Goal: Task Accomplishment & Management: Manage account settings

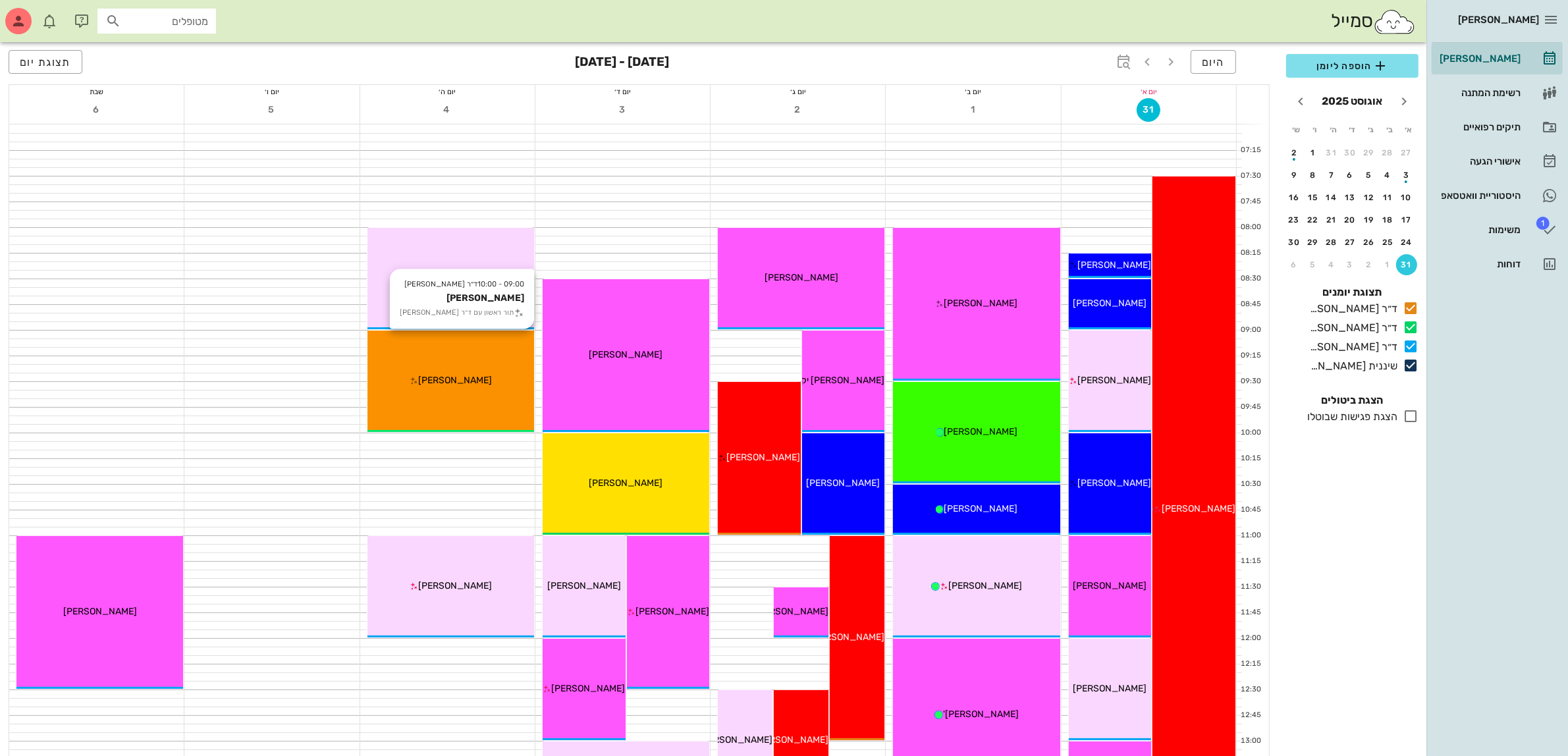
click at [458, 390] on div "09:00 - 10:00 ד״ר [PERSON_NAME] [PERSON_NAME] תור ראשון עם ד״ר [PERSON_NAME] [P…" at bounding box center [451, 381] width 167 height 102
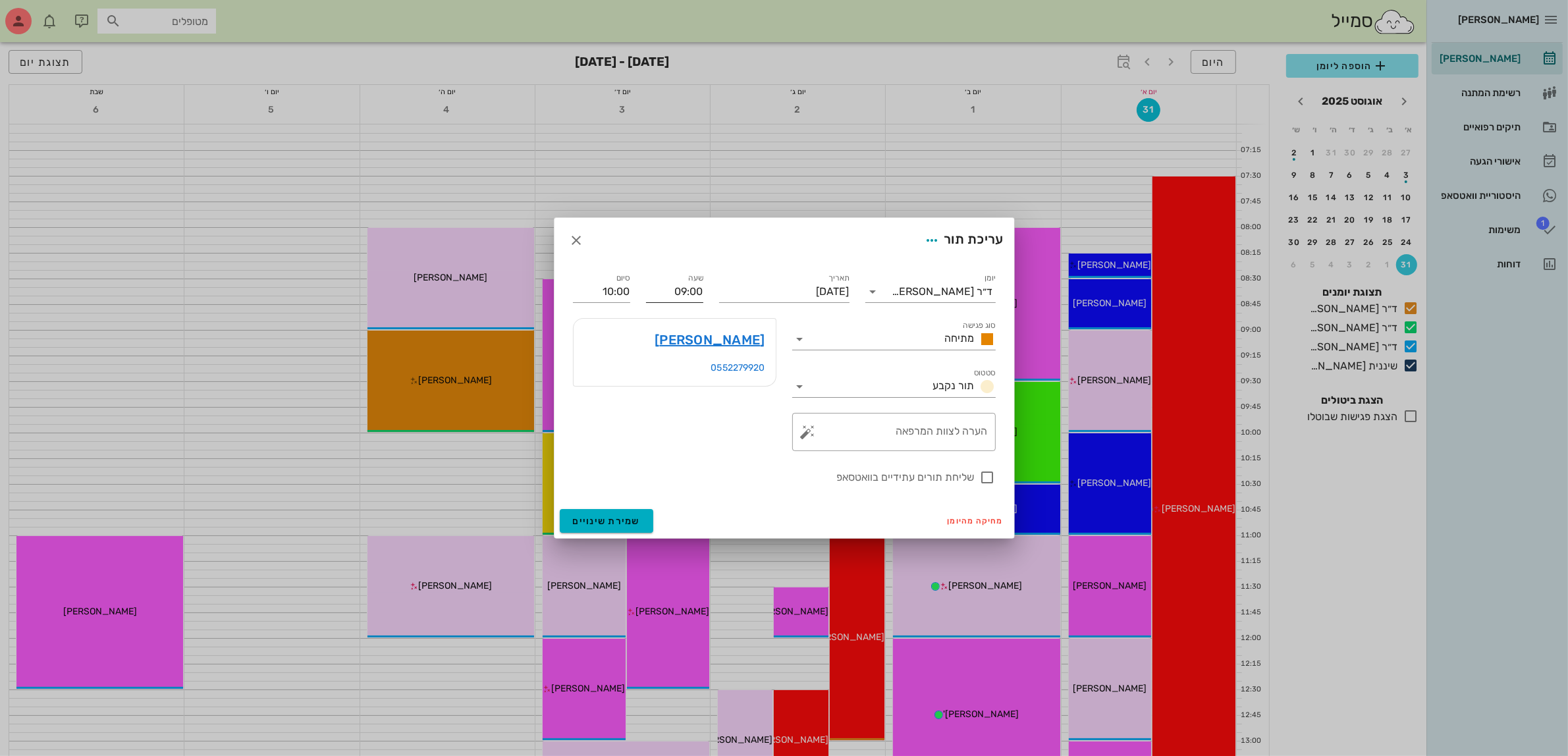
click at [691, 288] on input "09:00" at bounding box center [674, 291] width 57 height 21
drag, startPoint x: 668, startPoint y: 292, endPoint x: 751, endPoint y: 290, distance: 83.0
click at [751, 290] on div "יומן ד״ר [PERSON_NAME] סוג פגישה מתיחה סטטוס תור נקבע תאריך [DATE] שעה 09:00 סי…" at bounding box center [784, 378] width 439 height 230
type input "08:00"
type input "09:00"
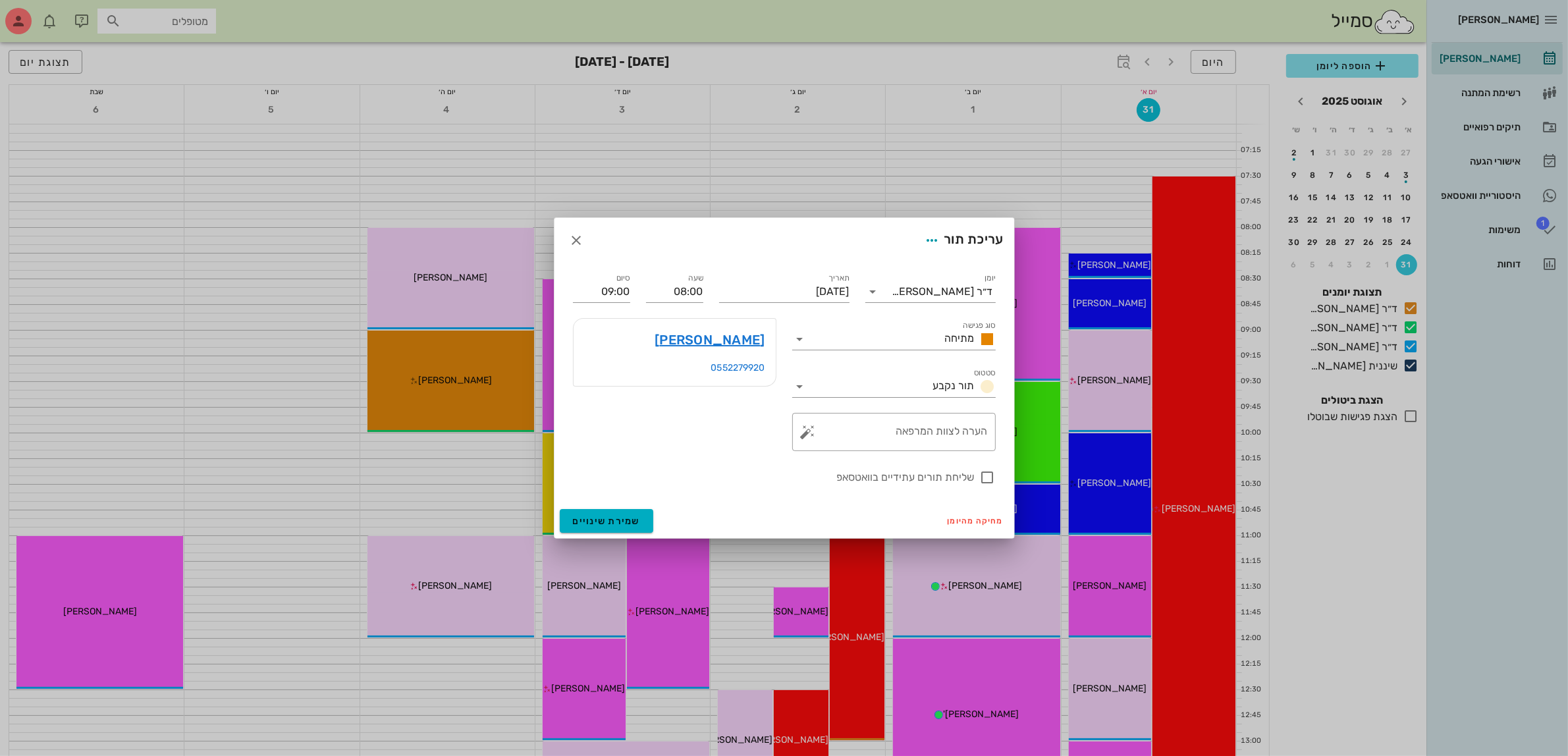
click at [601, 316] on div "[PERSON_NAME] 0552279920" at bounding box center [674, 352] width 219 height 84
click at [610, 521] on span "שמירת שינויים" at bounding box center [607, 522] width 68 height 11
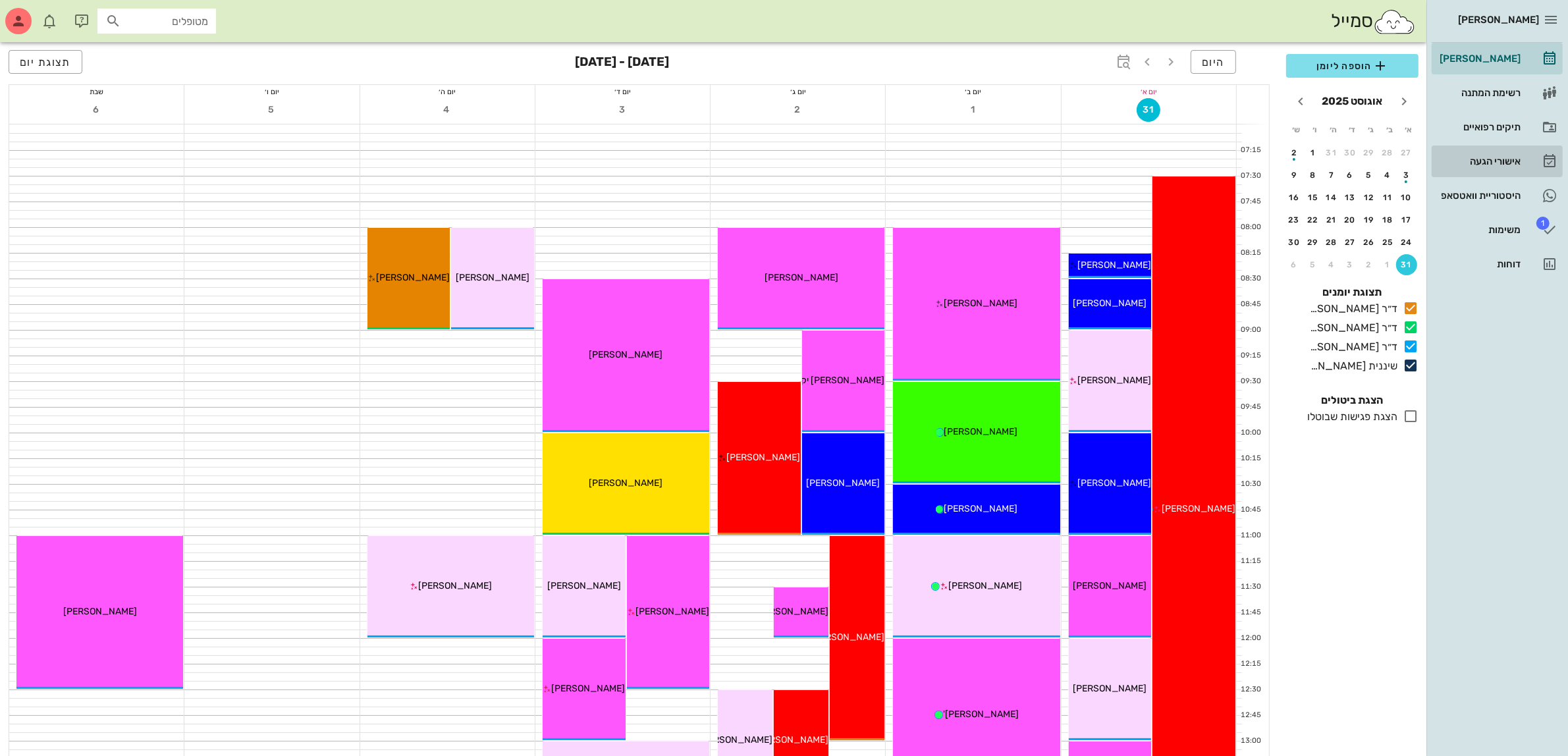
click at [1490, 163] on div "אישורי הגעה" at bounding box center [1479, 161] width 83 height 10
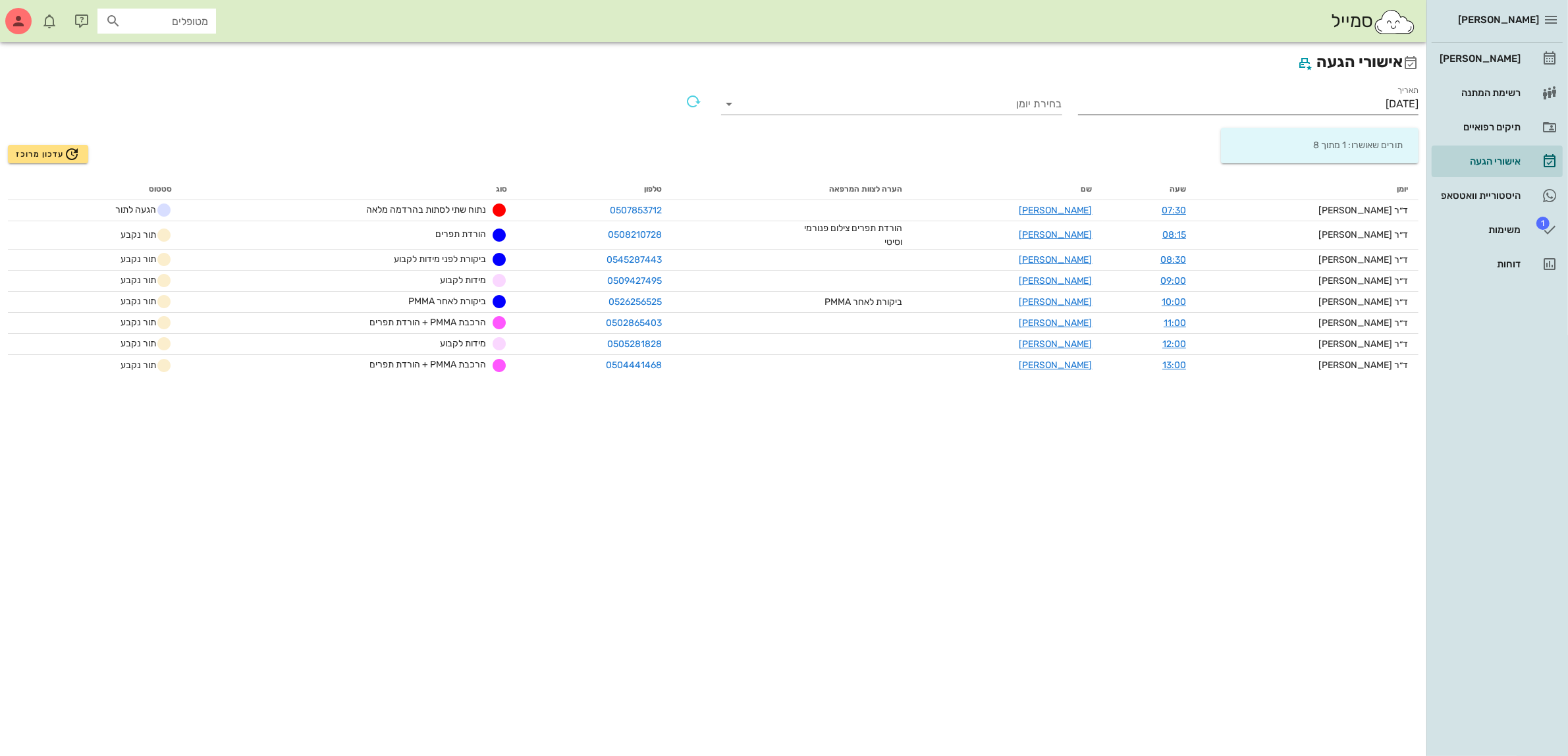
click at [1367, 99] on input "[DATE]" at bounding box center [1248, 104] width 341 height 21
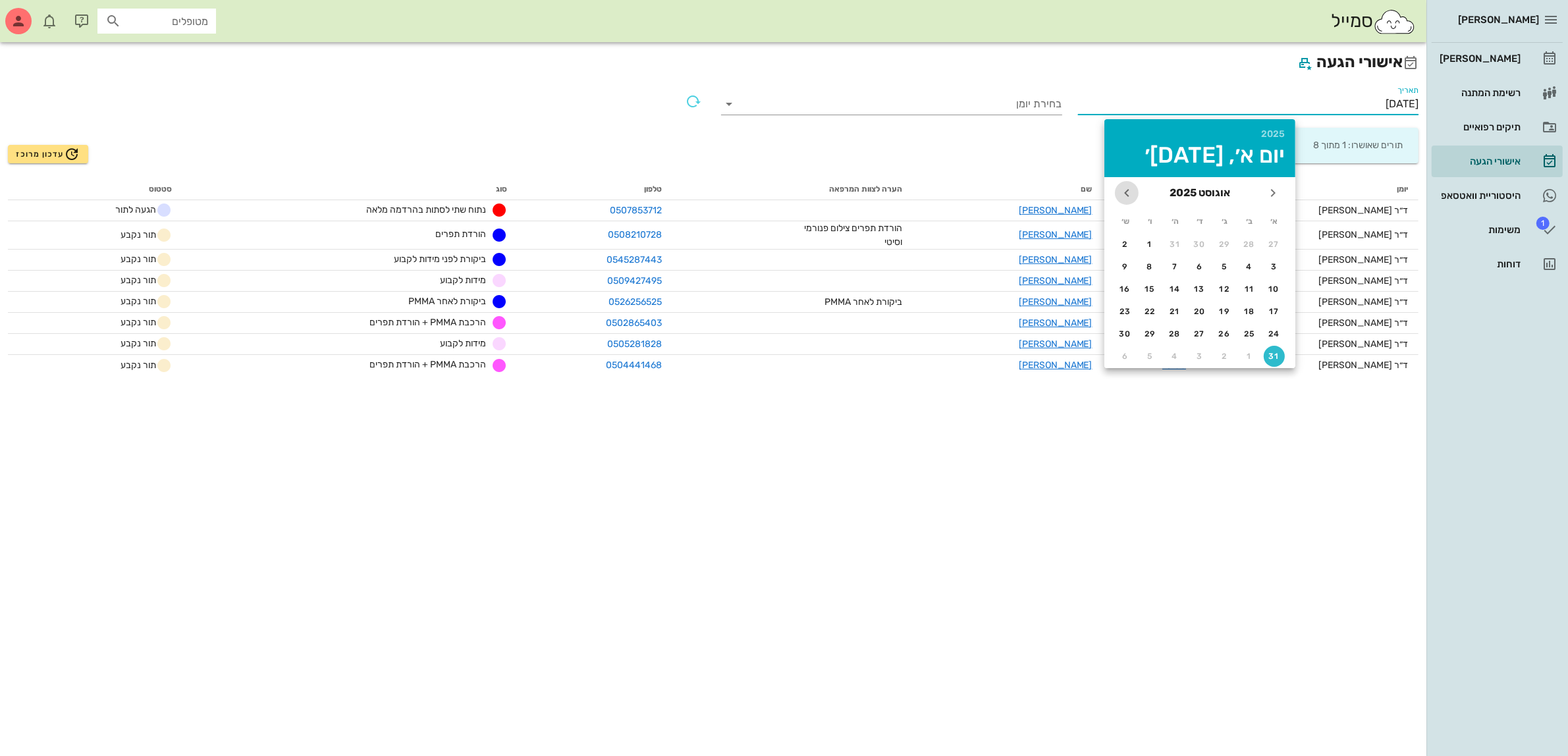
click at [1117, 188] on span "חודש הבא" at bounding box center [1126, 193] width 24 height 16
click at [1249, 241] on div "1" at bounding box center [1250, 244] width 21 height 9
type input "[DATE]"
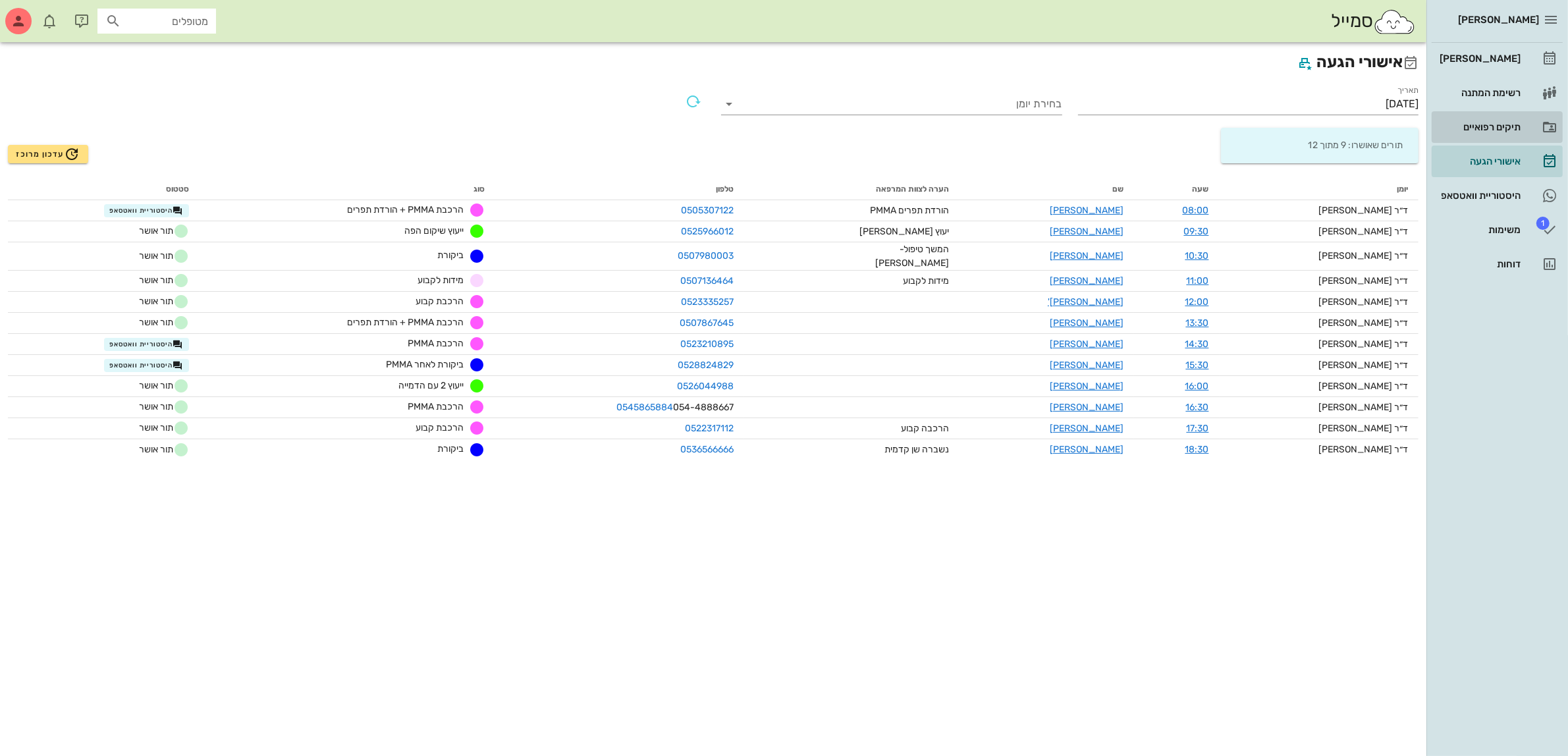
click at [1469, 126] on div "תיקים רפואיים" at bounding box center [1479, 127] width 83 height 10
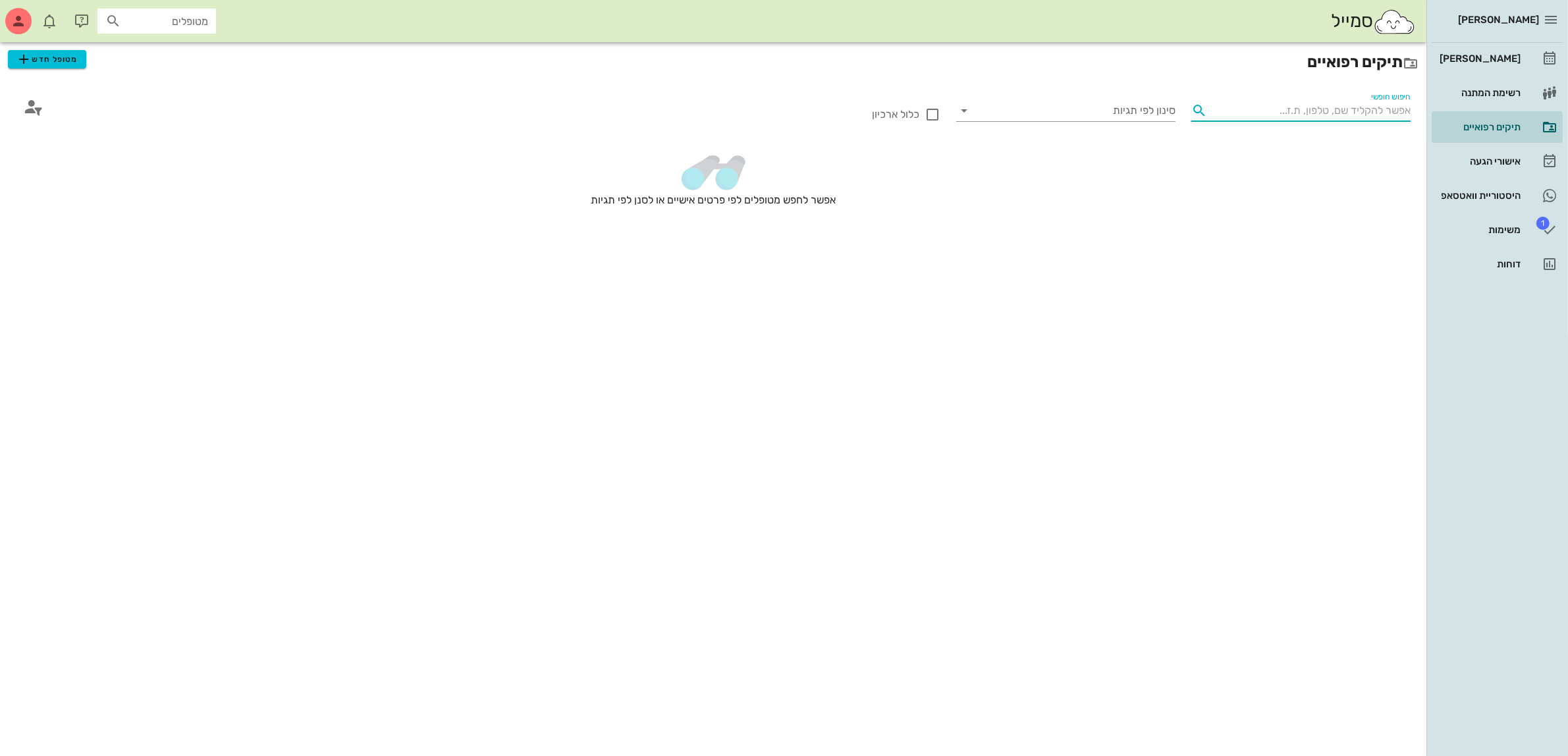
click at [1345, 109] on input "חיפוש חופשי" at bounding box center [1311, 111] width 198 height 21
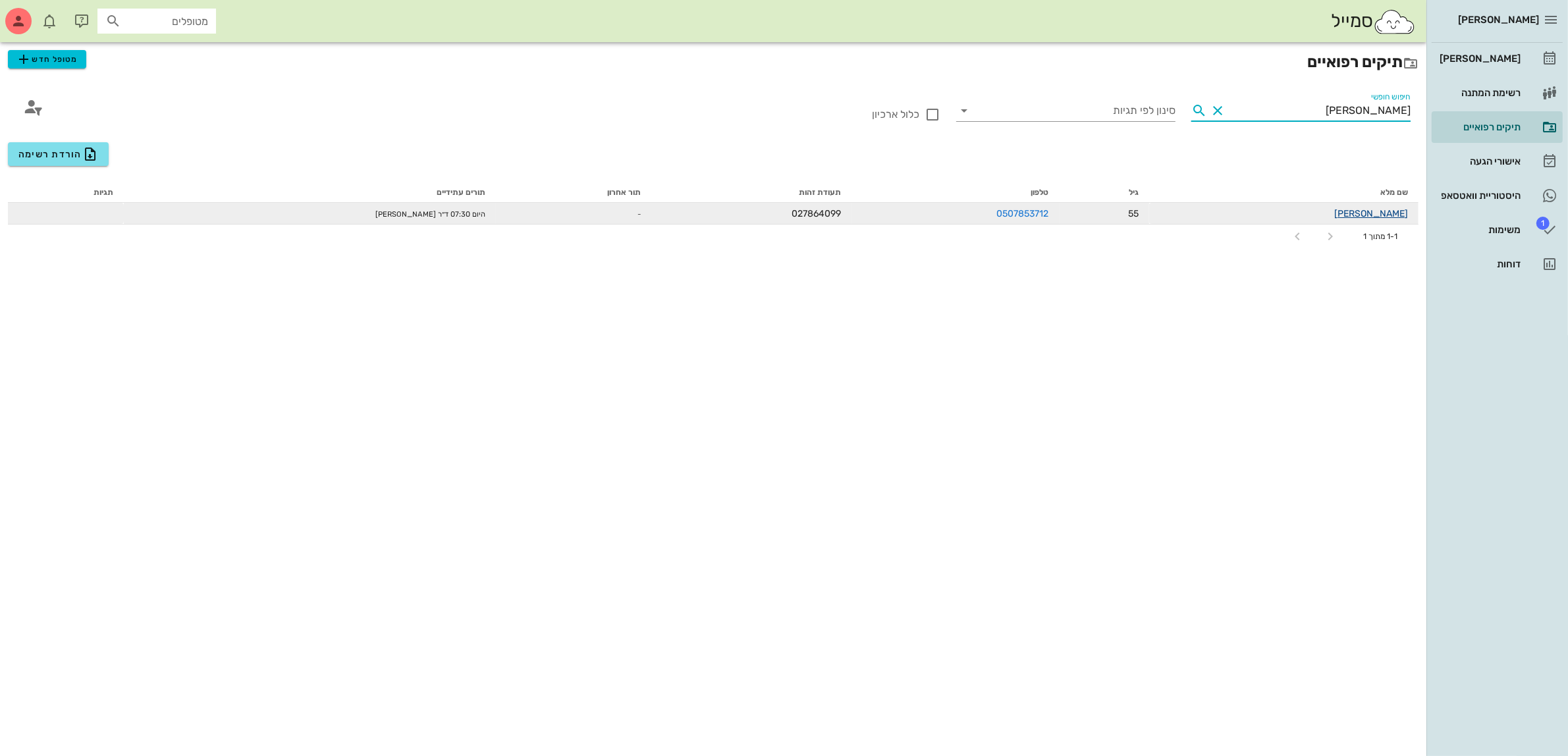
type input "[PERSON_NAME]"
click at [1384, 211] on link "[PERSON_NAME]" at bounding box center [1371, 214] width 74 height 11
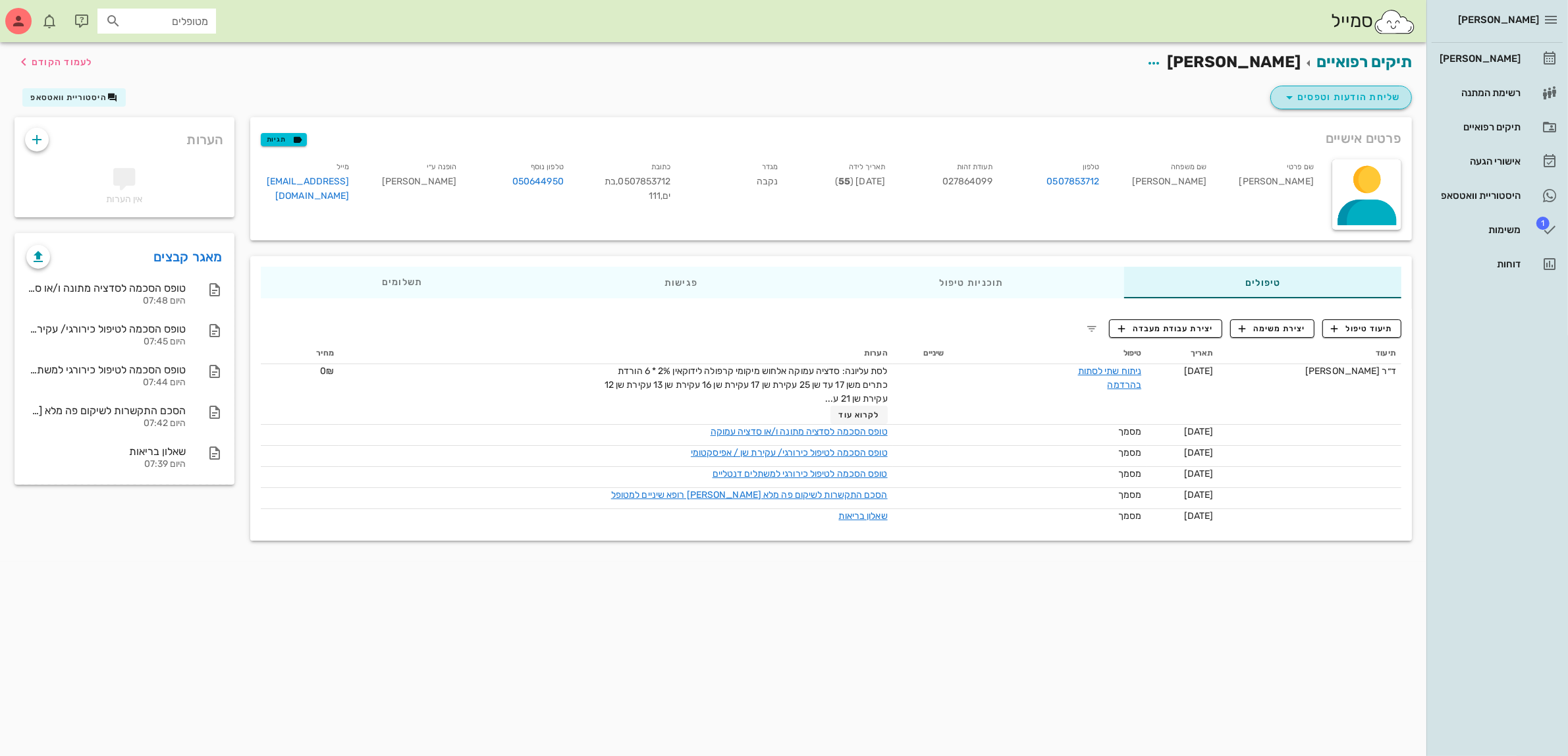
click at [1347, 97] on span "שליחת הודעות וטפסים" at bounding box center [1341, 97] width 119 height 16
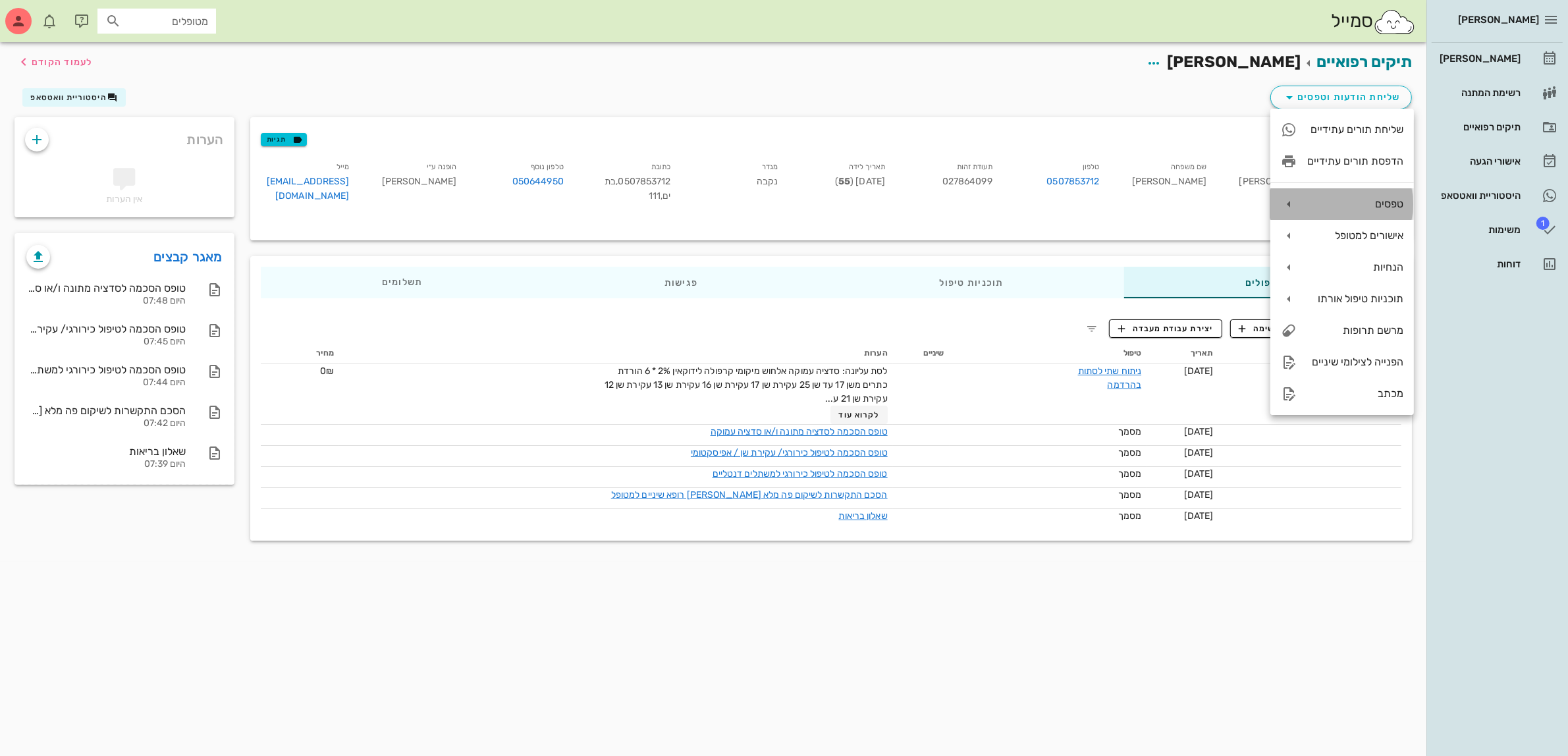
click at [1357, 202] on div "טפסים" at bounding box center [1355, 204] width 96 height 13
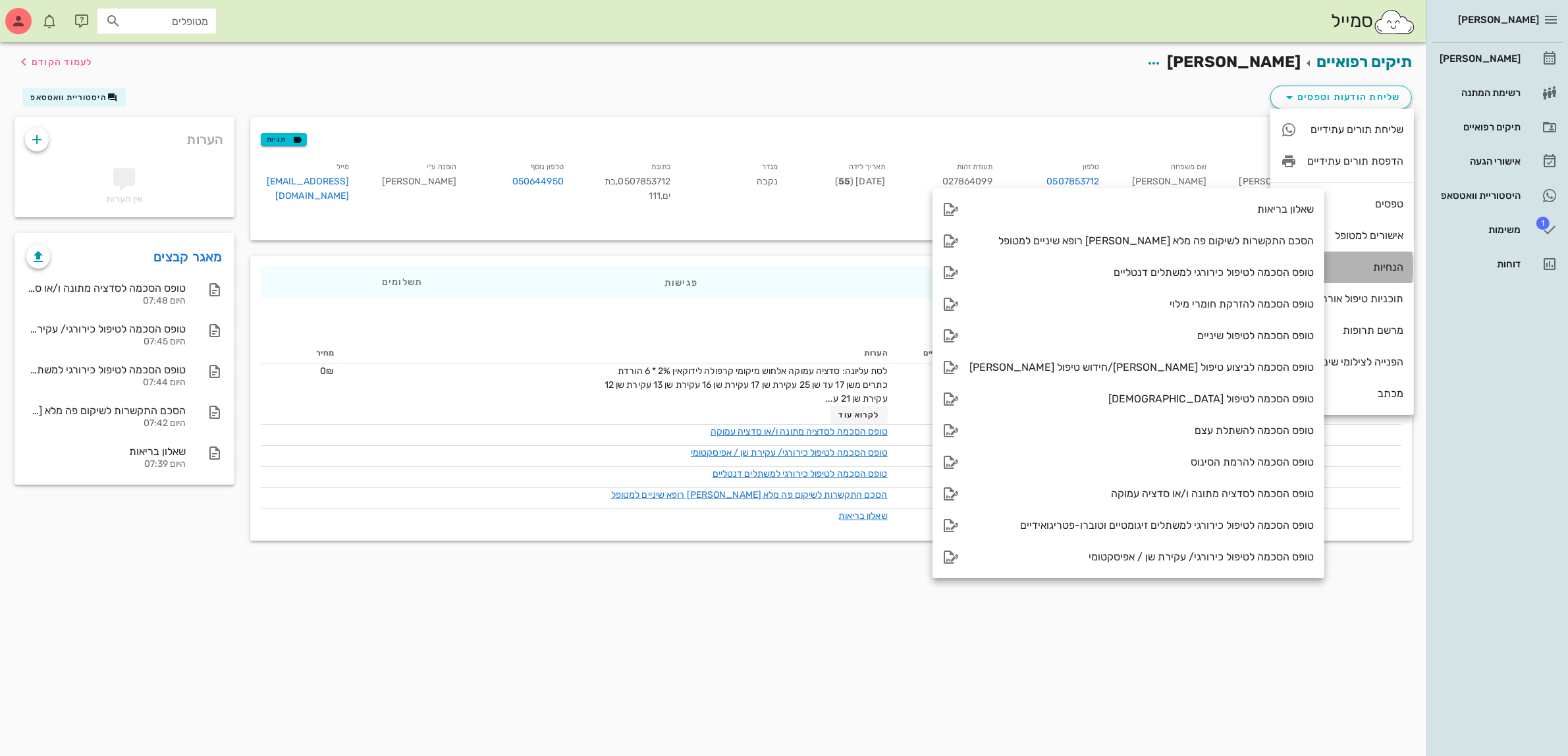
click at [1372, 267] on div "הנחיות" at bounding box center [1355, 267] width 96 height 13
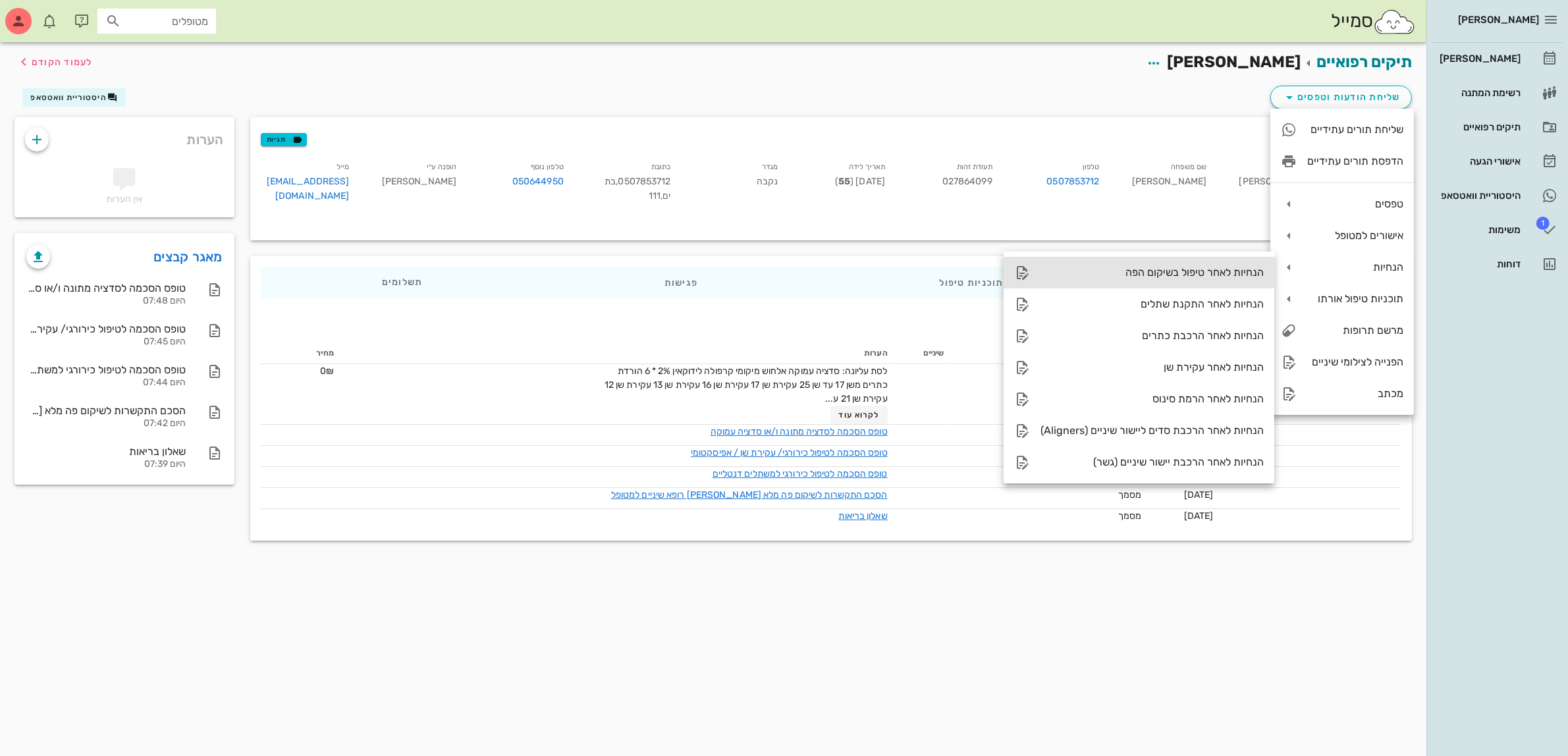
click at [1192, 275] on div "הנחיות לאחר טיפול בשיקום הפה" at bounding box center [1151, 273] width 223 height 13
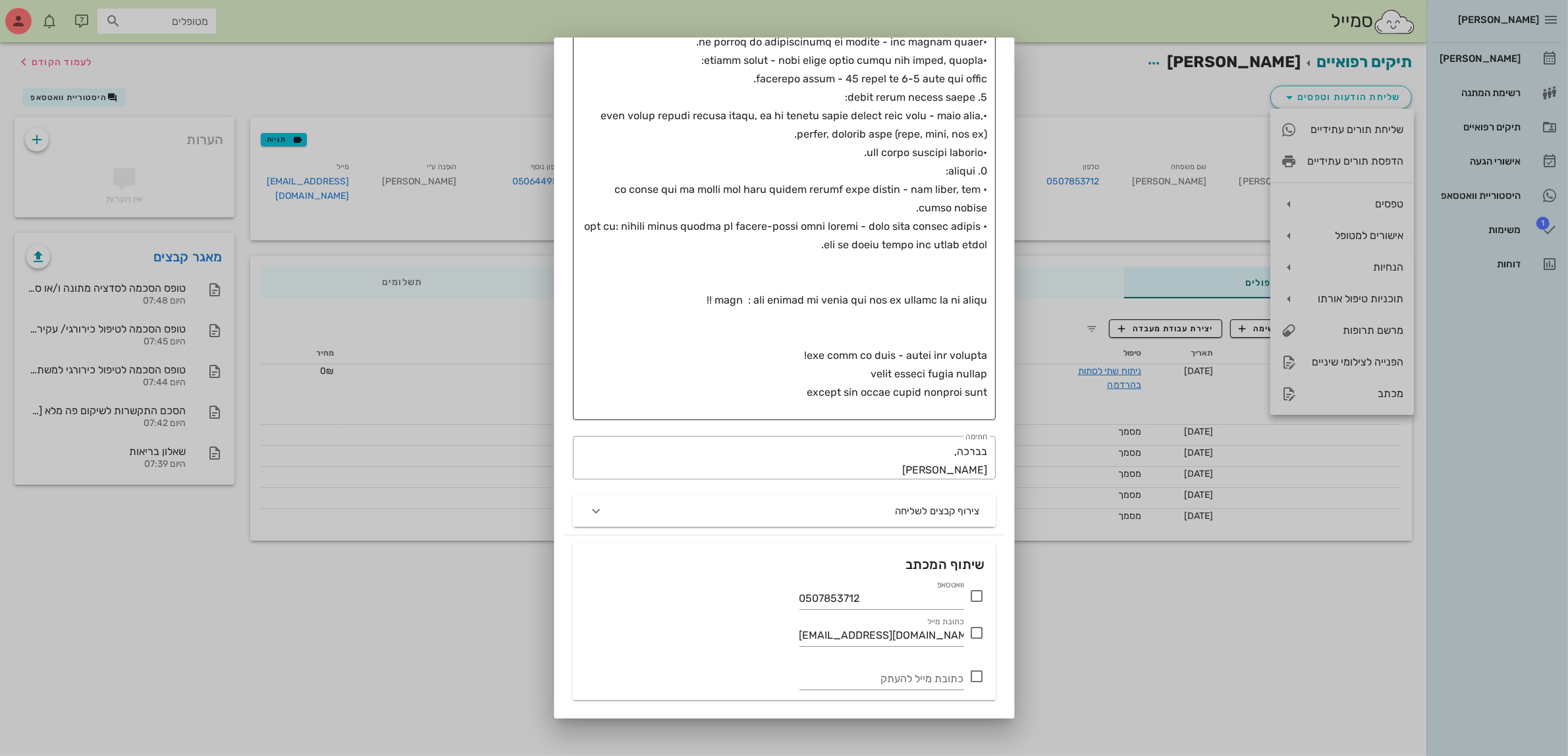
scroll to position [379, 0]
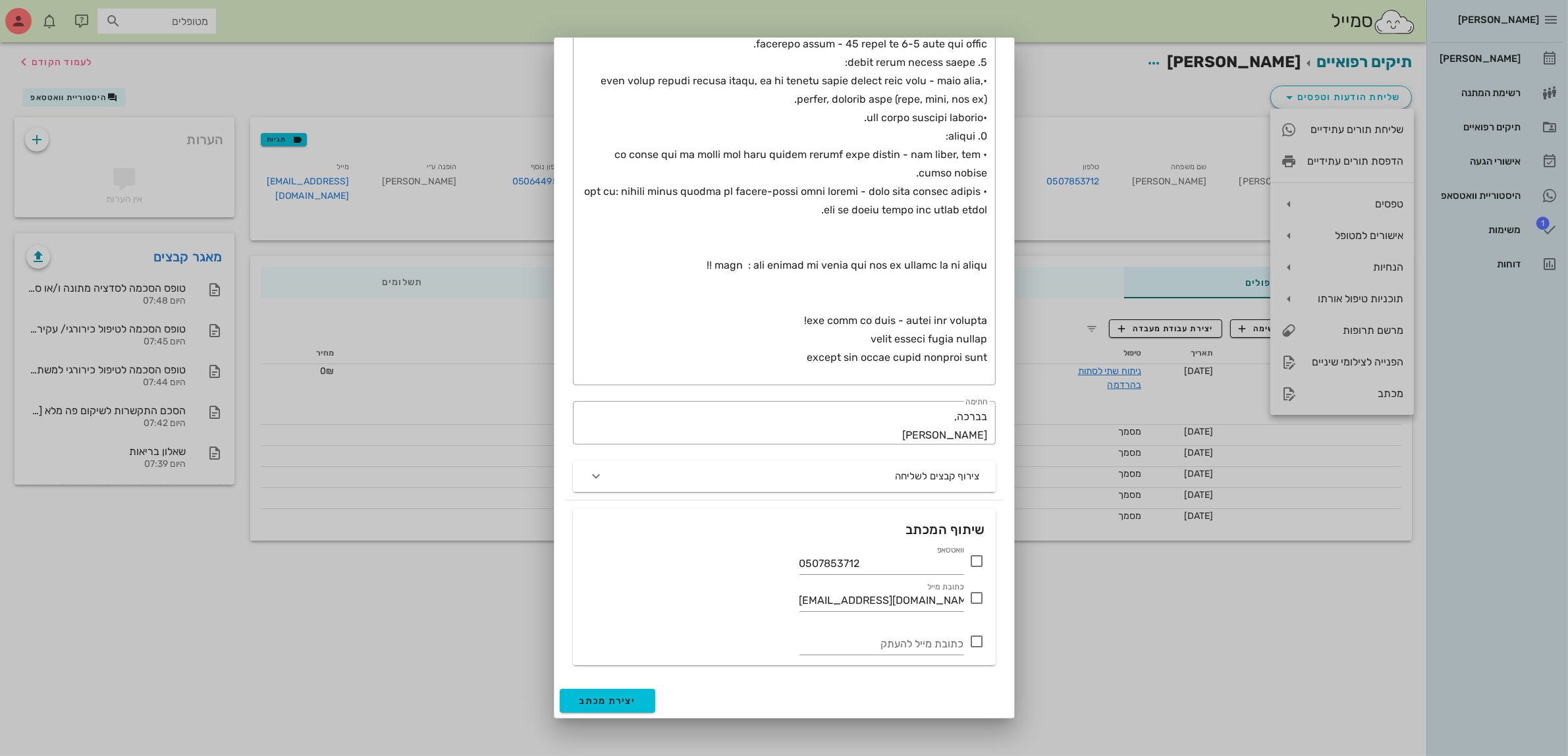
click at [981, 561] on icon at bounding box center [977, 561] width 16 height 16
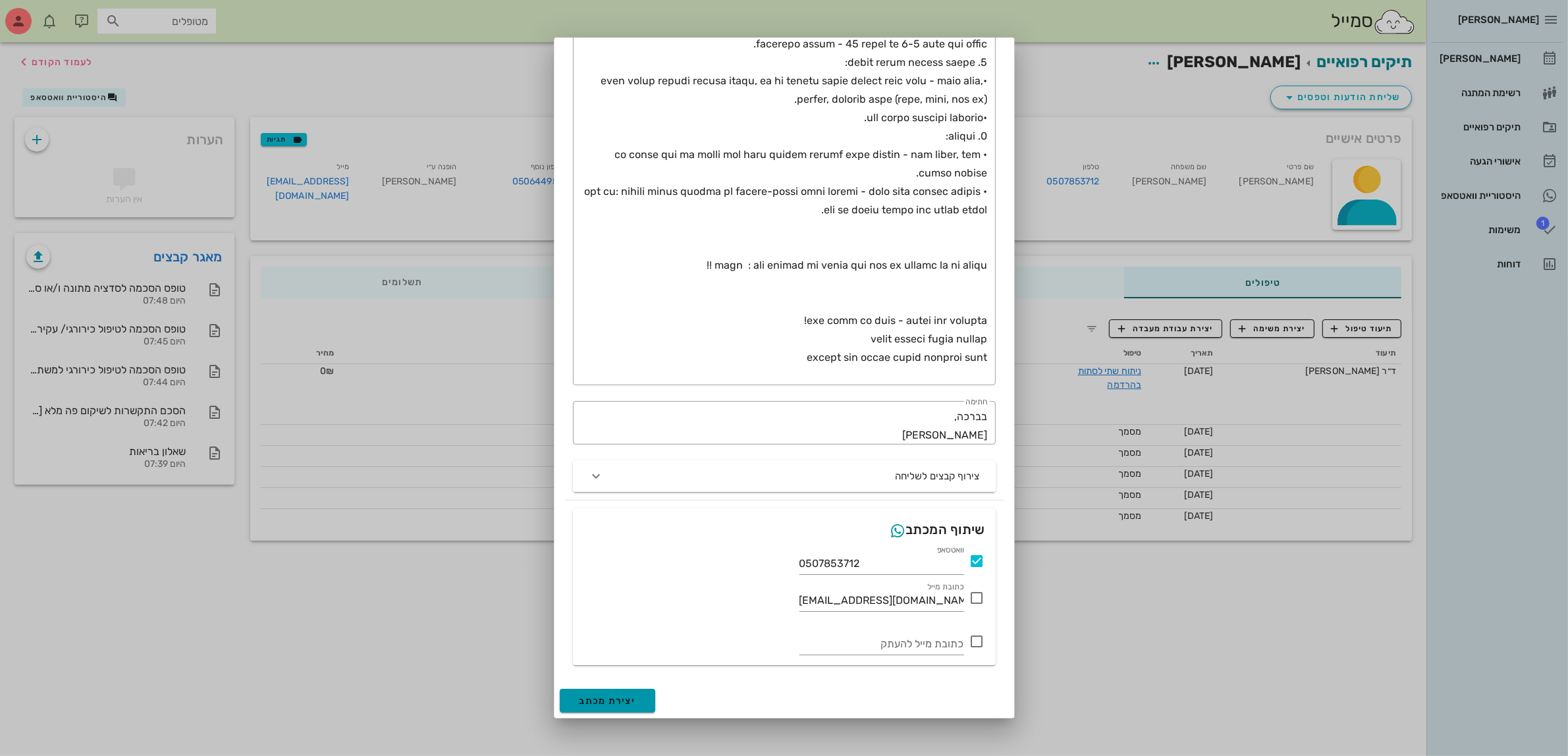
click at [634, 700] on span "יצירת מכתב" at bounding box center [607, 701] width 56 height 11
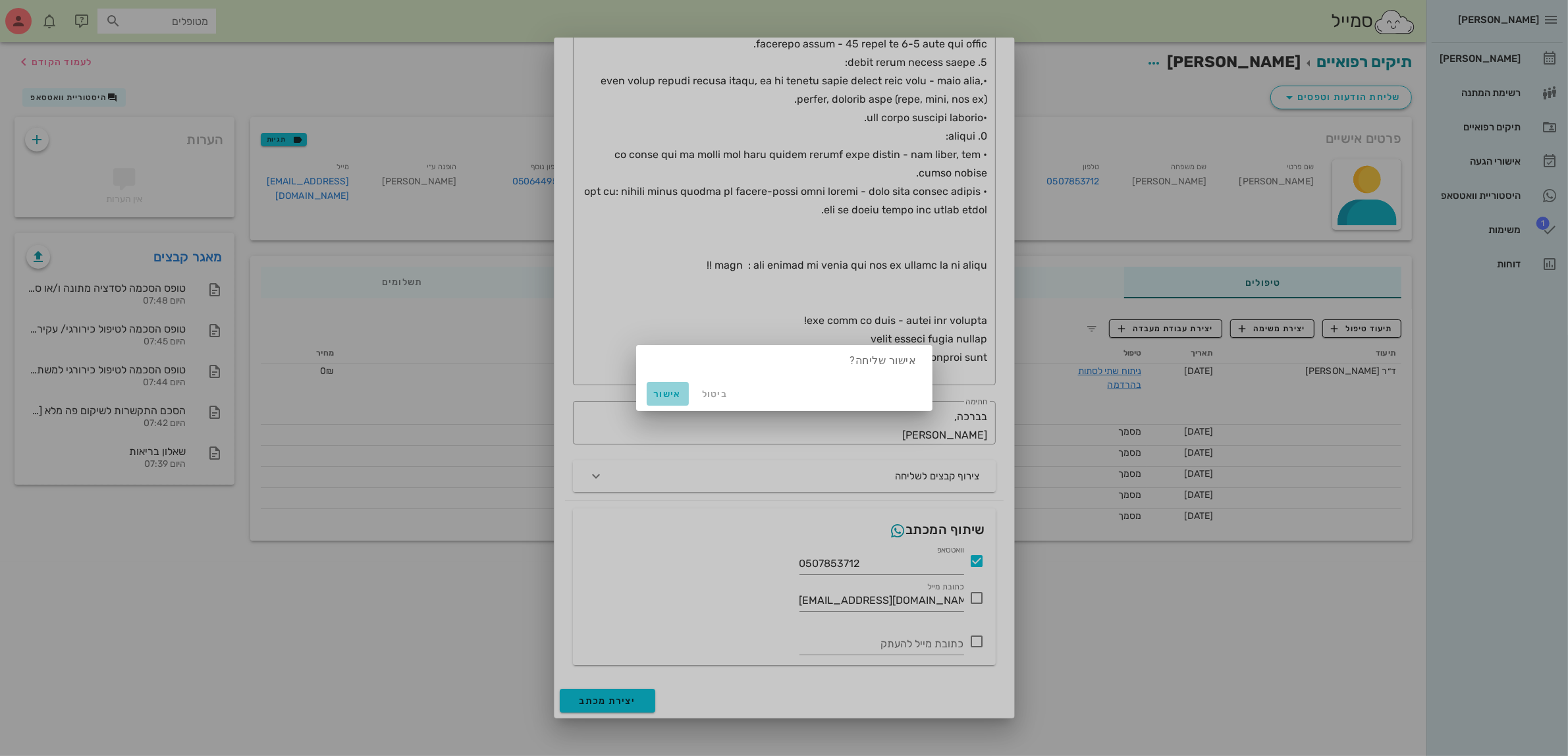
click at [673, 392] on span "אישור" at bounding box center [668, 394] width 31 height 11
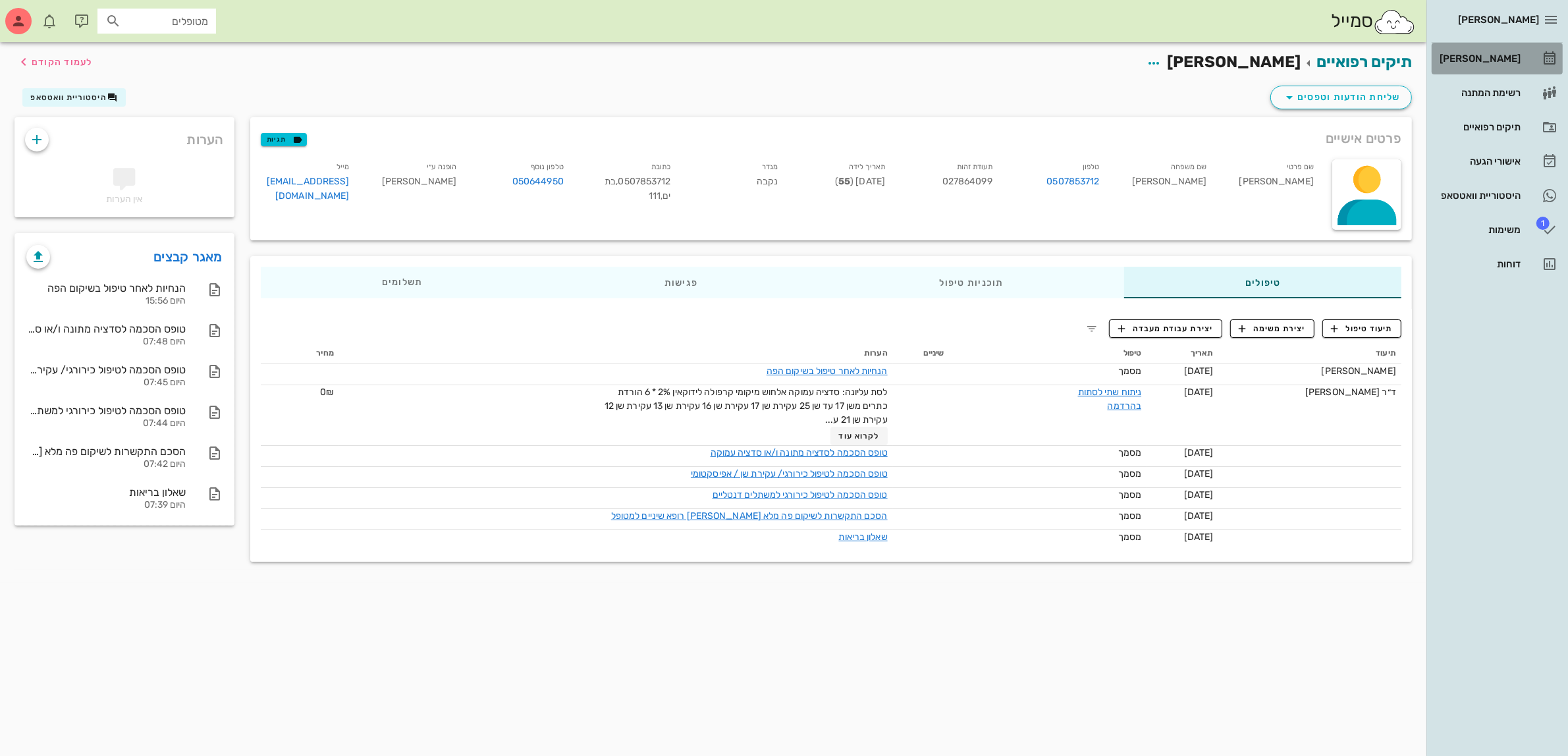
click at [1480, 54] on div "[PERSON_NAME]" at bounding box center [1479, 58] width 83 height 10
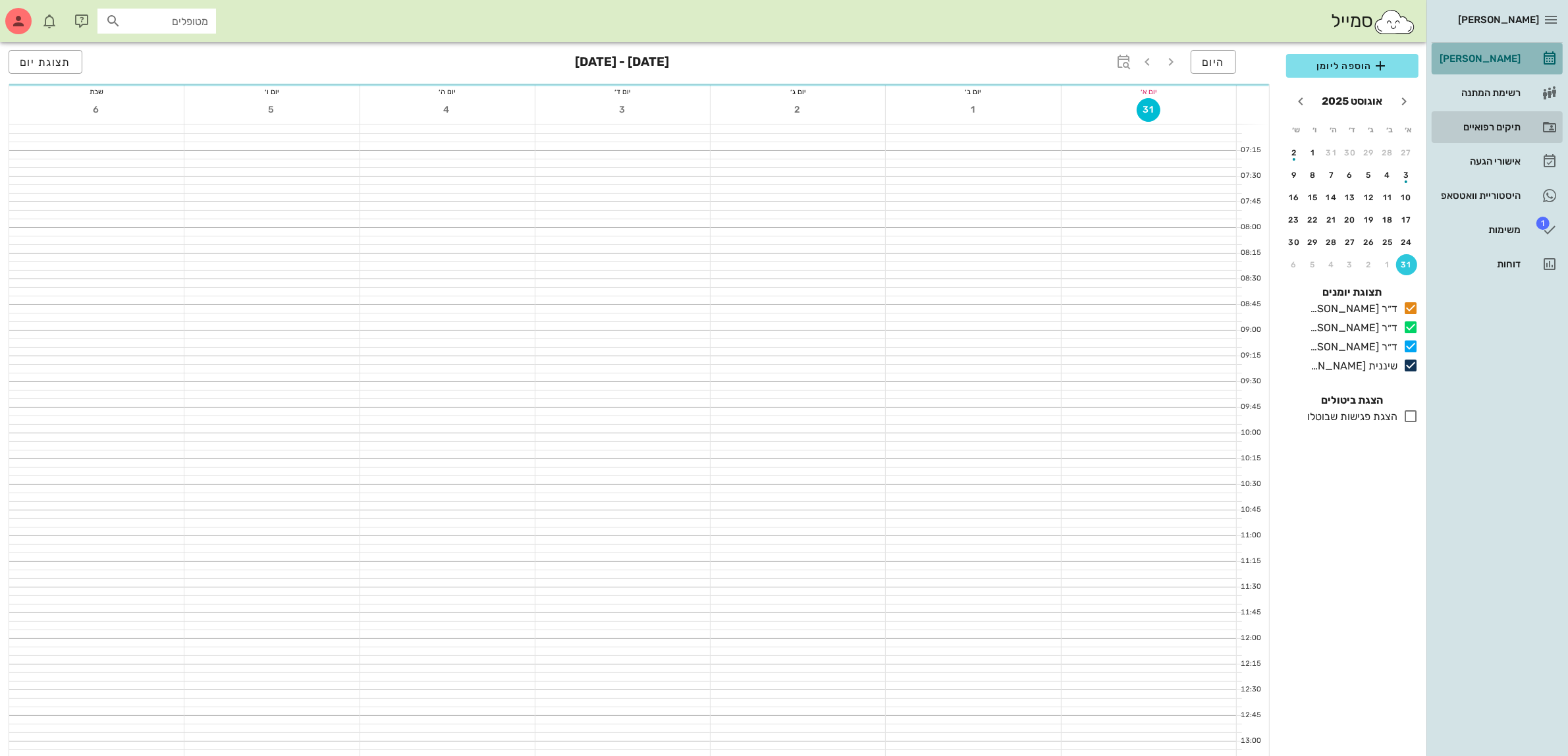
click at [1496, 122] on div "תיקים רפואיים" at bounding box center [1479, 127] width 83 height 10
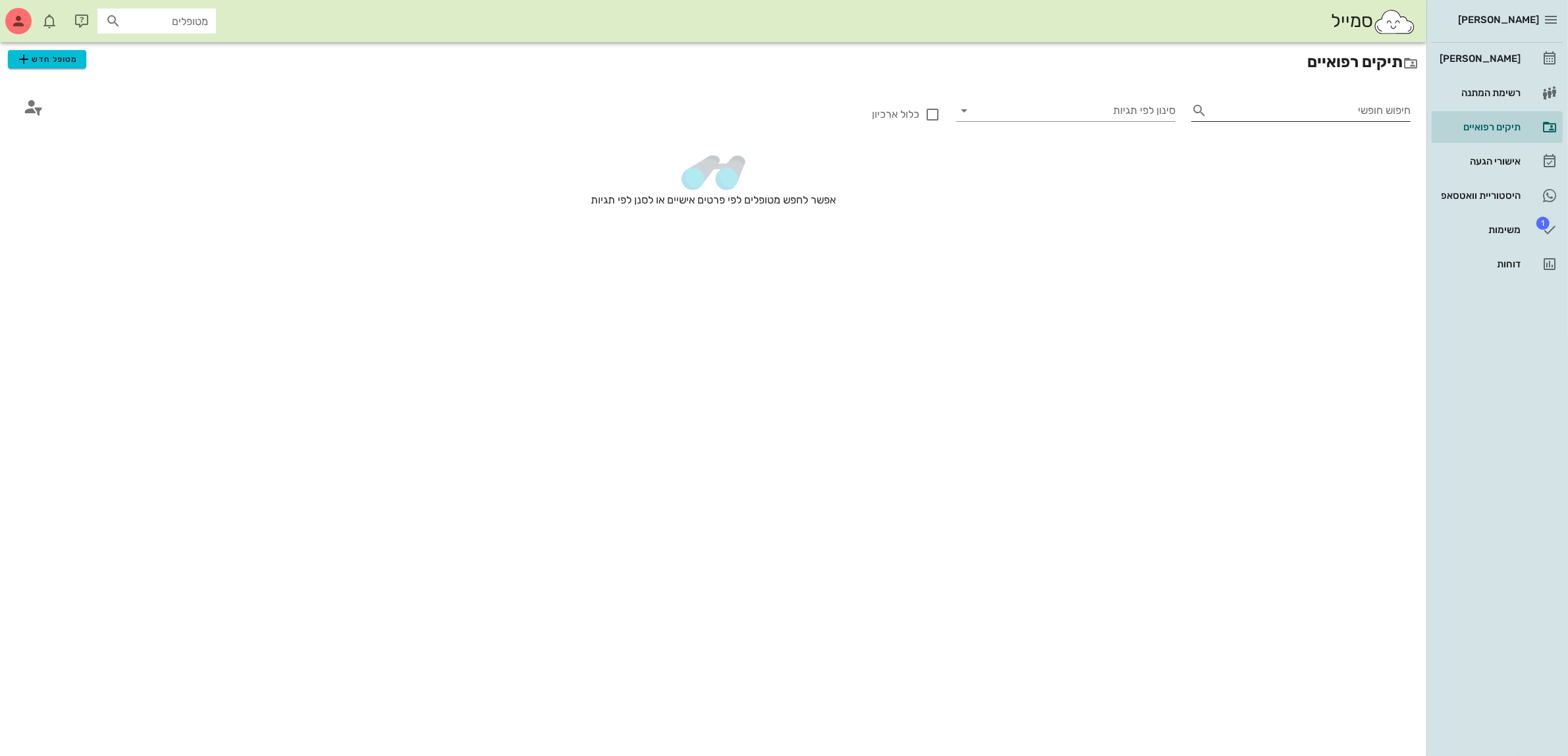
click at [1337, 110] on input "חיפוש חופשי" at bounding box center [1311, 111] width 198 height 21
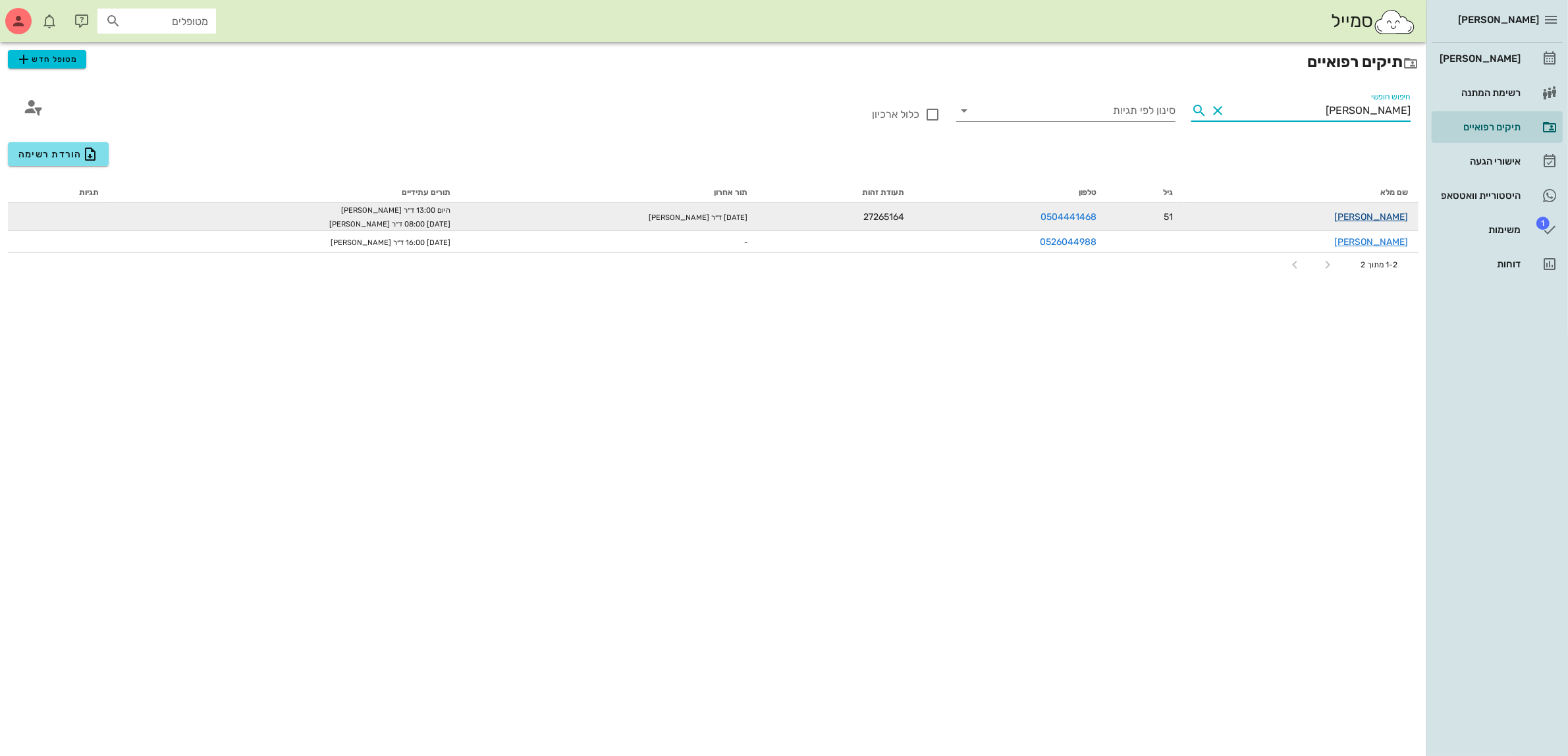
type input "[PERSON_NAME]"
click at [1383, 215] on link "[PERSON_NAME]" at bounding box center [1371, 217] width 74 height 11
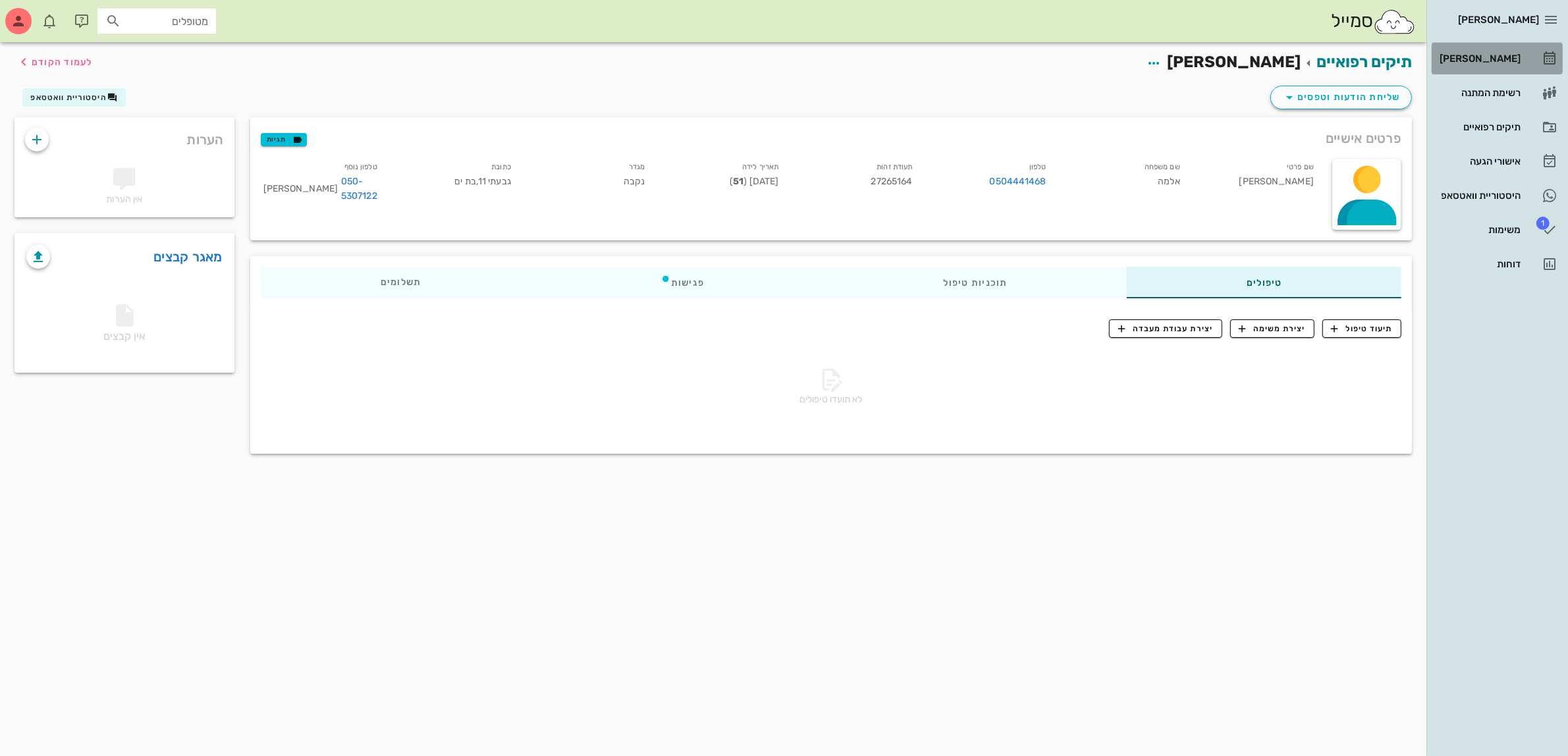
click at [1489, 56] on div "[PERSON_NAME]" at bounding box center [1479, 58] width 83 height 10
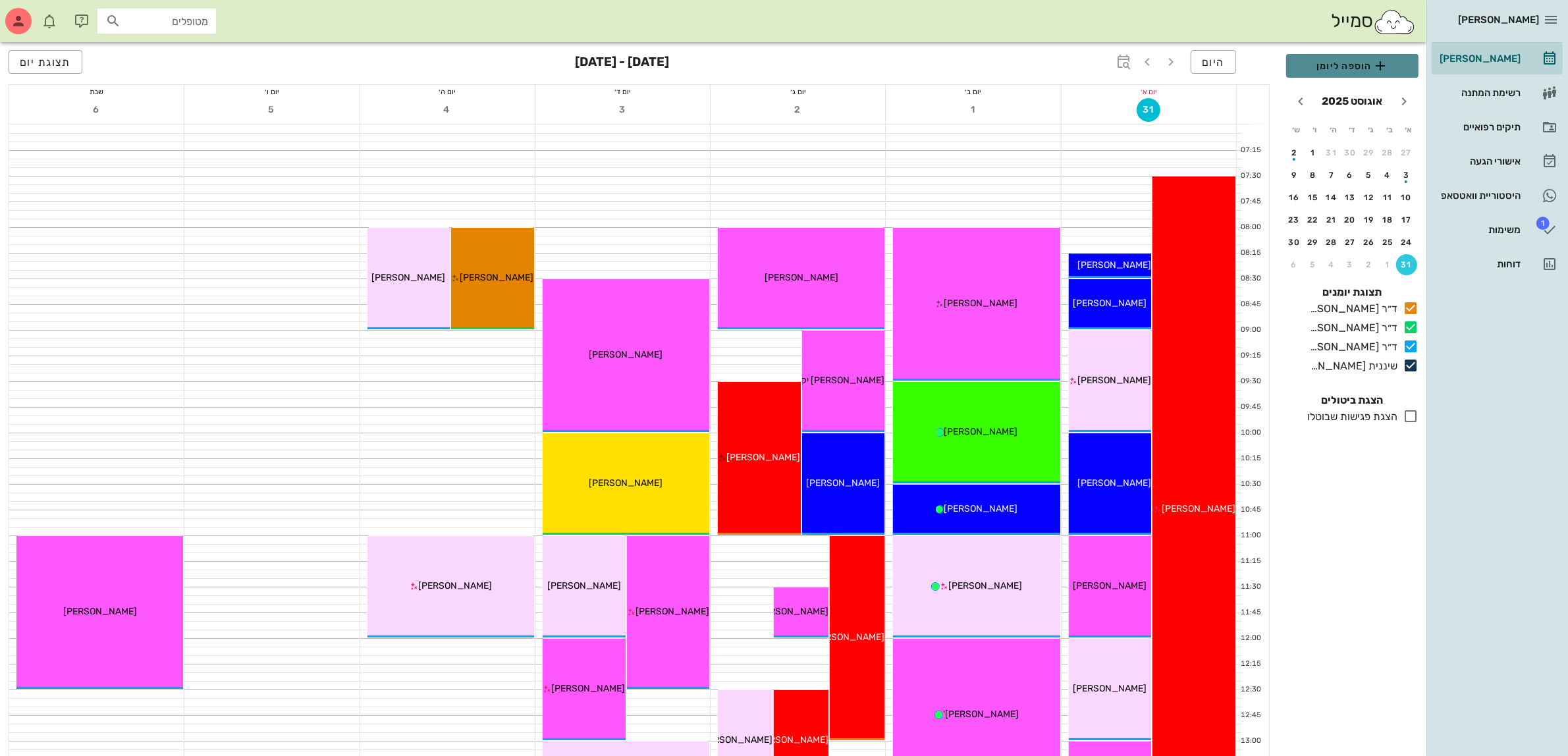
click at [1341, 61] on span "הוספה ליומן" at bounding box center [1352, 65] width 111 height 16
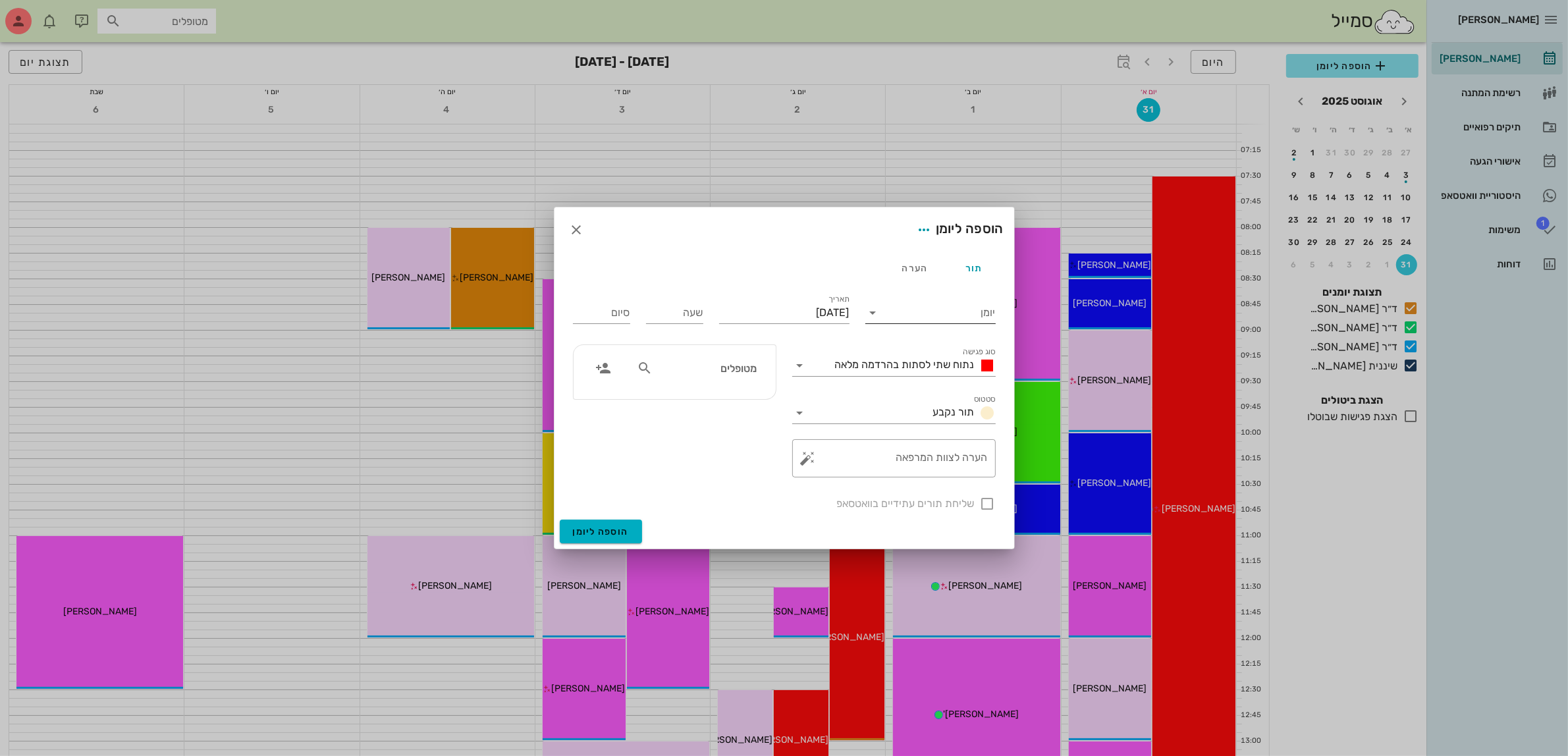
click at [907, 318] on input "יומן" at bounding box center [939, 313] width 112 height 21
click at [936, 384] on div "ד״ר [PERSON_NAME]" at bounding box center [935, 386] width 117 height 13
click at [821, 311] on input "[DATE]" at bounding box center [784, 313] width 131 height 21
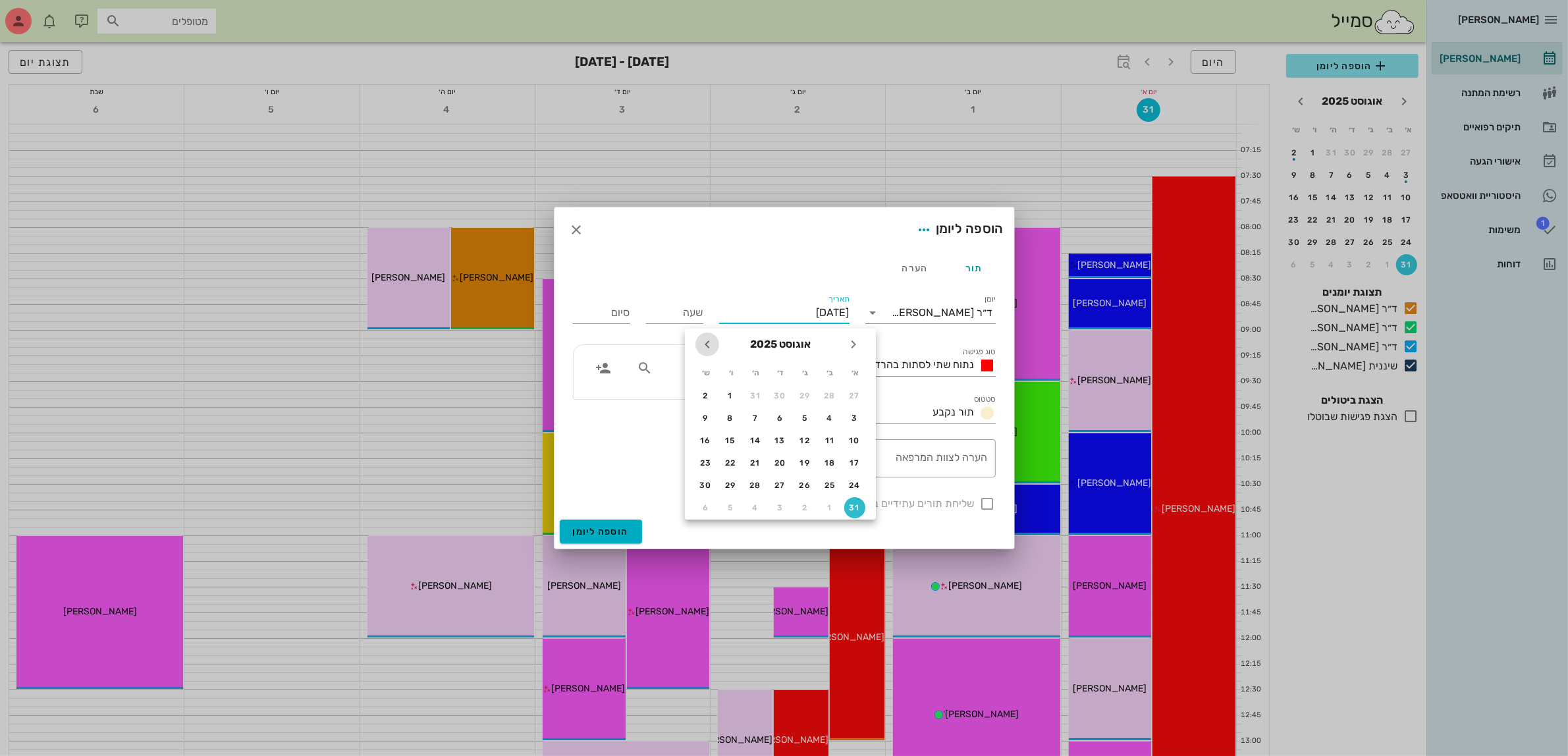
click at [704, 348] on icon "חודש הבא" at bounding box center [707, 344] width 16 height 16
click at [846, 436] on div "14" at bounding box center [855, 440] width 21 height 9
type input "[DATE]"
click at [690, 313] on input "שעה" at bounding box center [674, 313] width 57 height 21
type input "08:00"
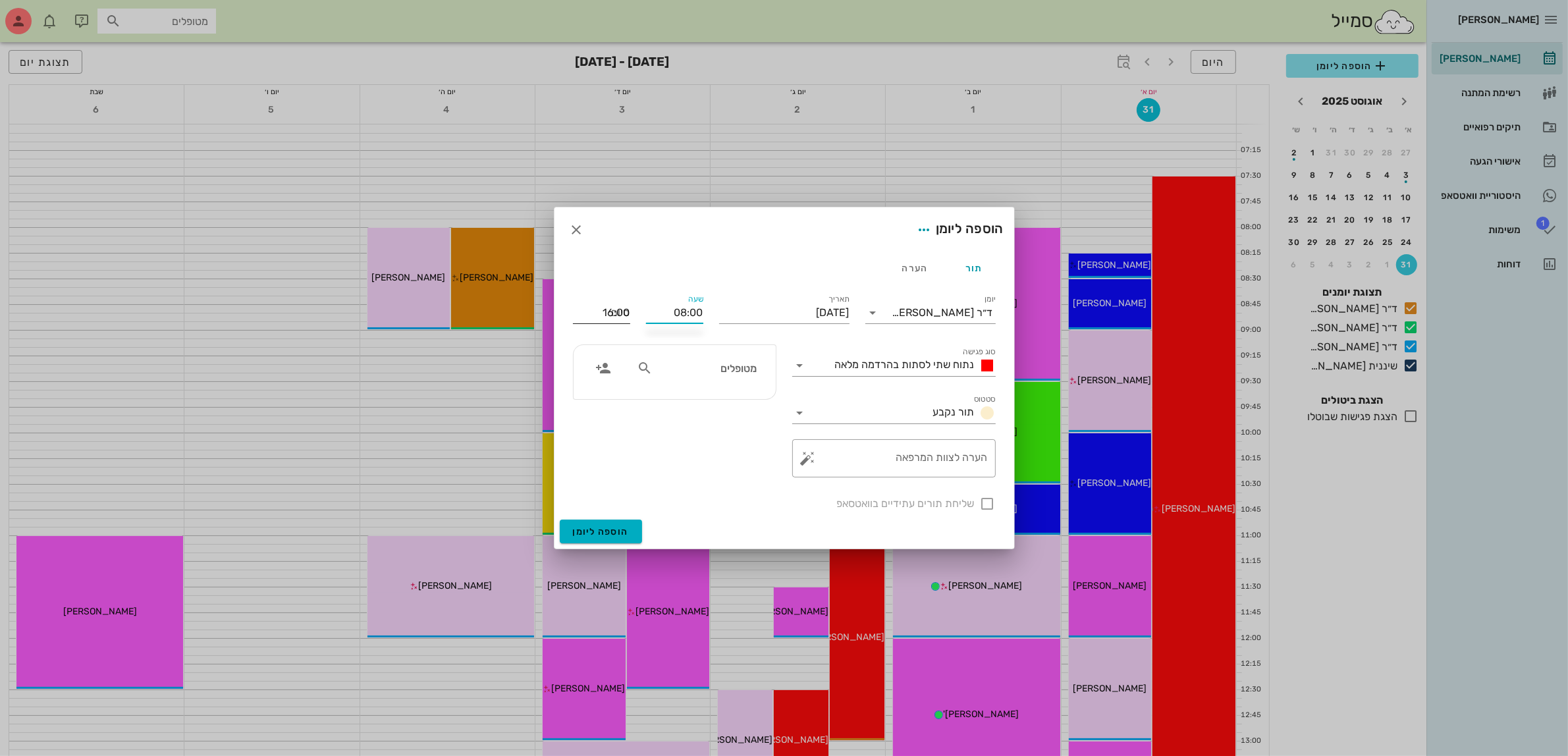
click at [599, 314] on input "16:00" at bounding box center [601, 313] width 57 height 21
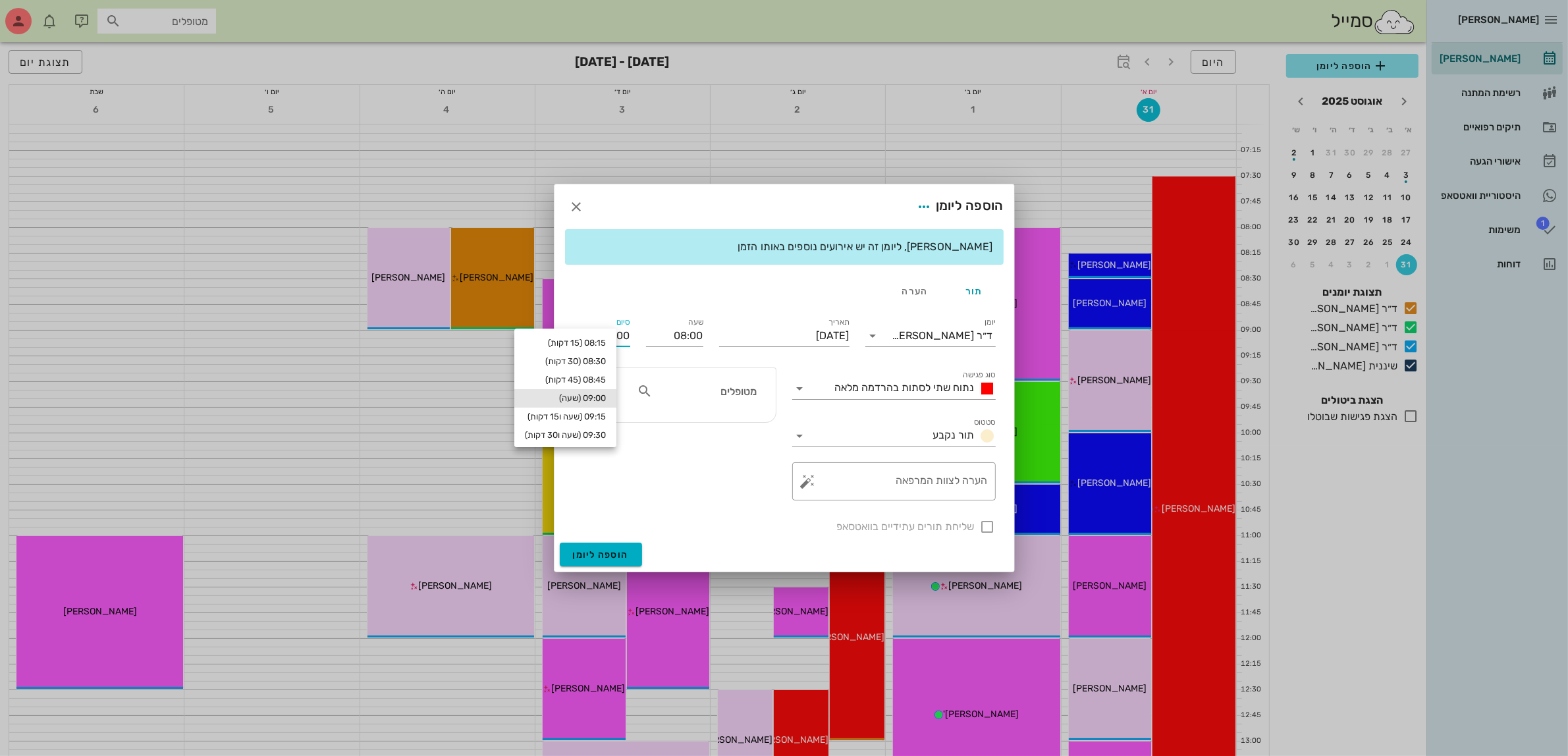
click at [601, 396] on div "09:00 (שעה)" at bounding box center [565, 398] width 81 height 10
type input "09:00"
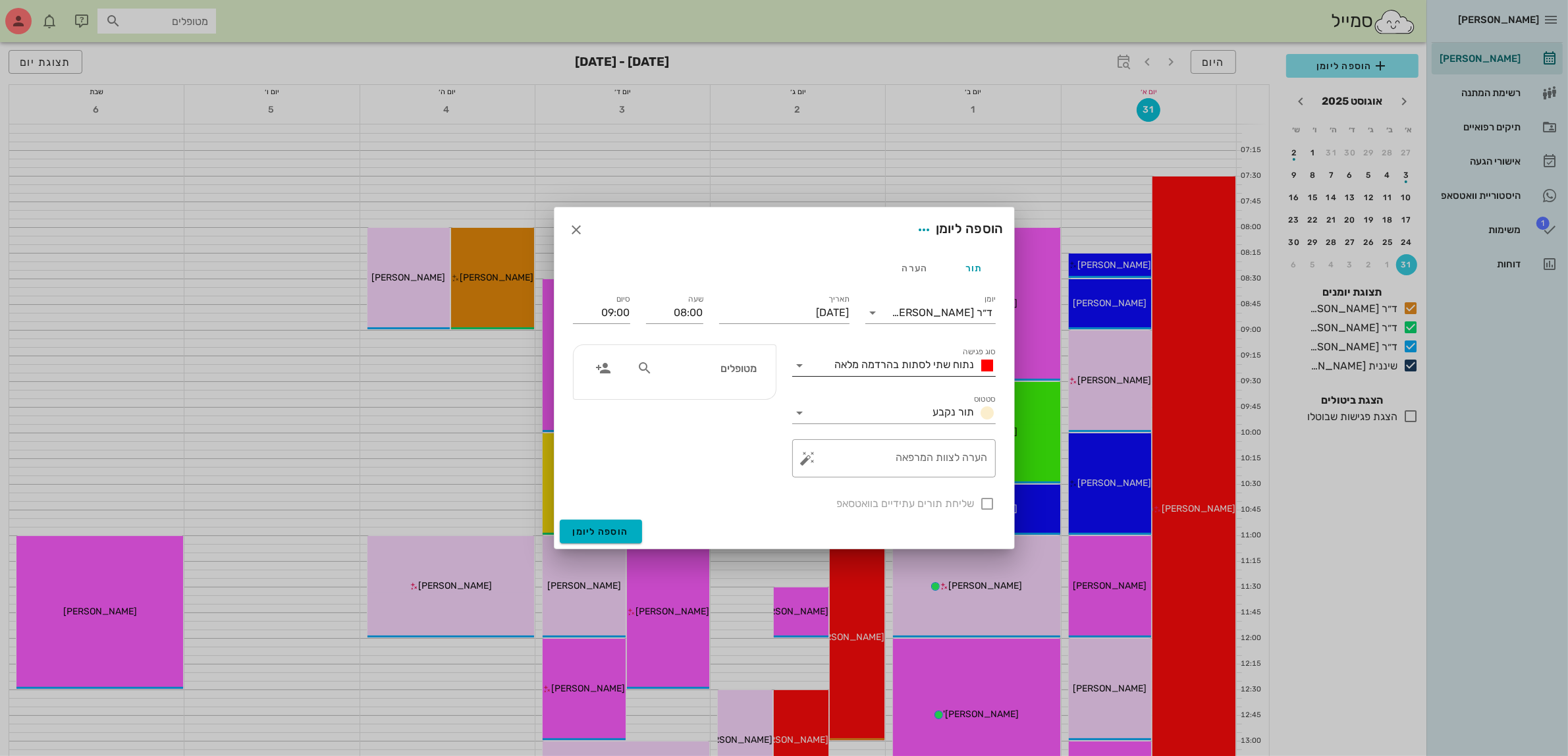
click at [928, 369] on span "נתוח שתי לסתות בהרדמה מלאה" at bounding box center [905, 364] width 140 height 13
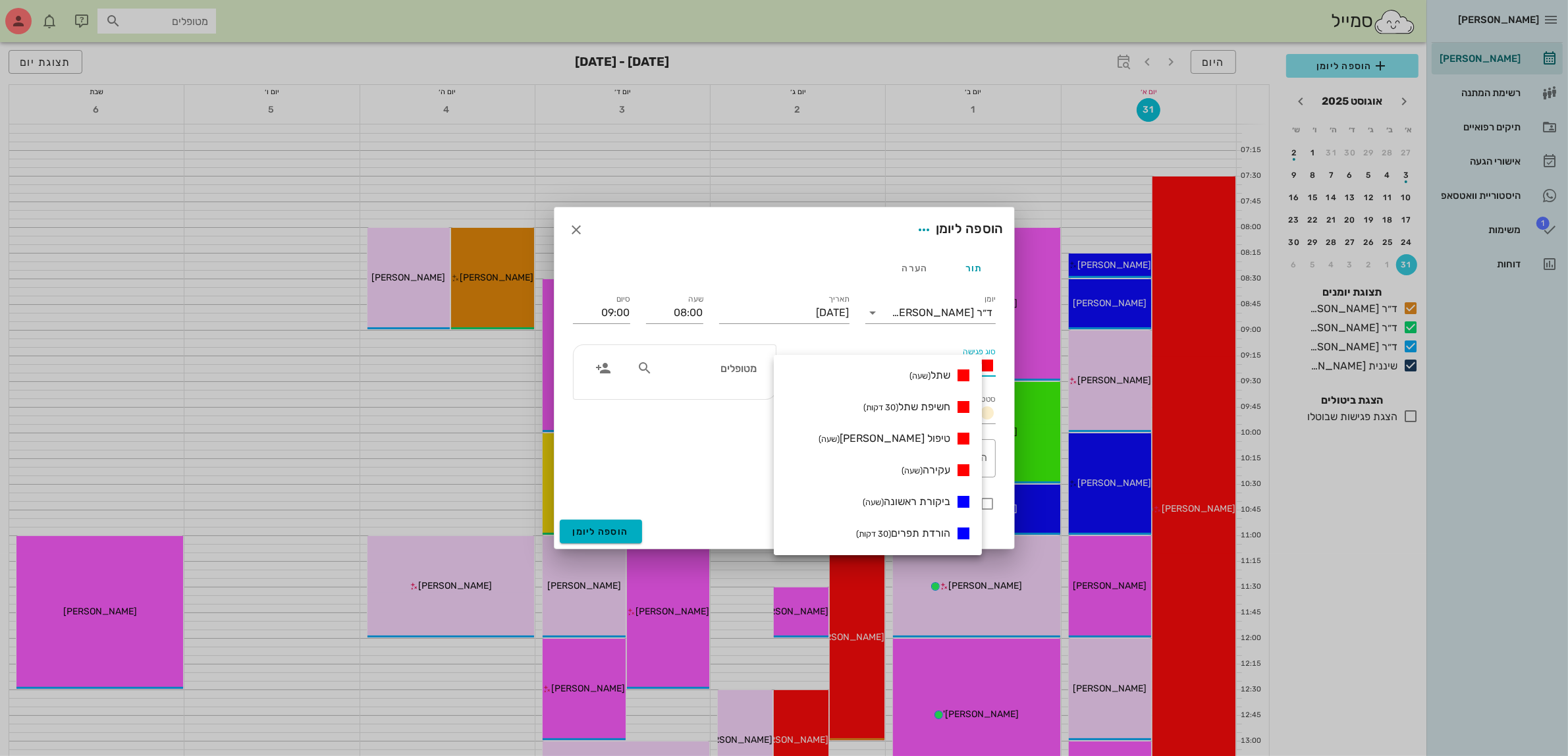
scroll to position [165, 0]
click at [912, 494] on span "ביקורת ראשונה (שעה)" at bounding box center [907, 496] width 88 height 13
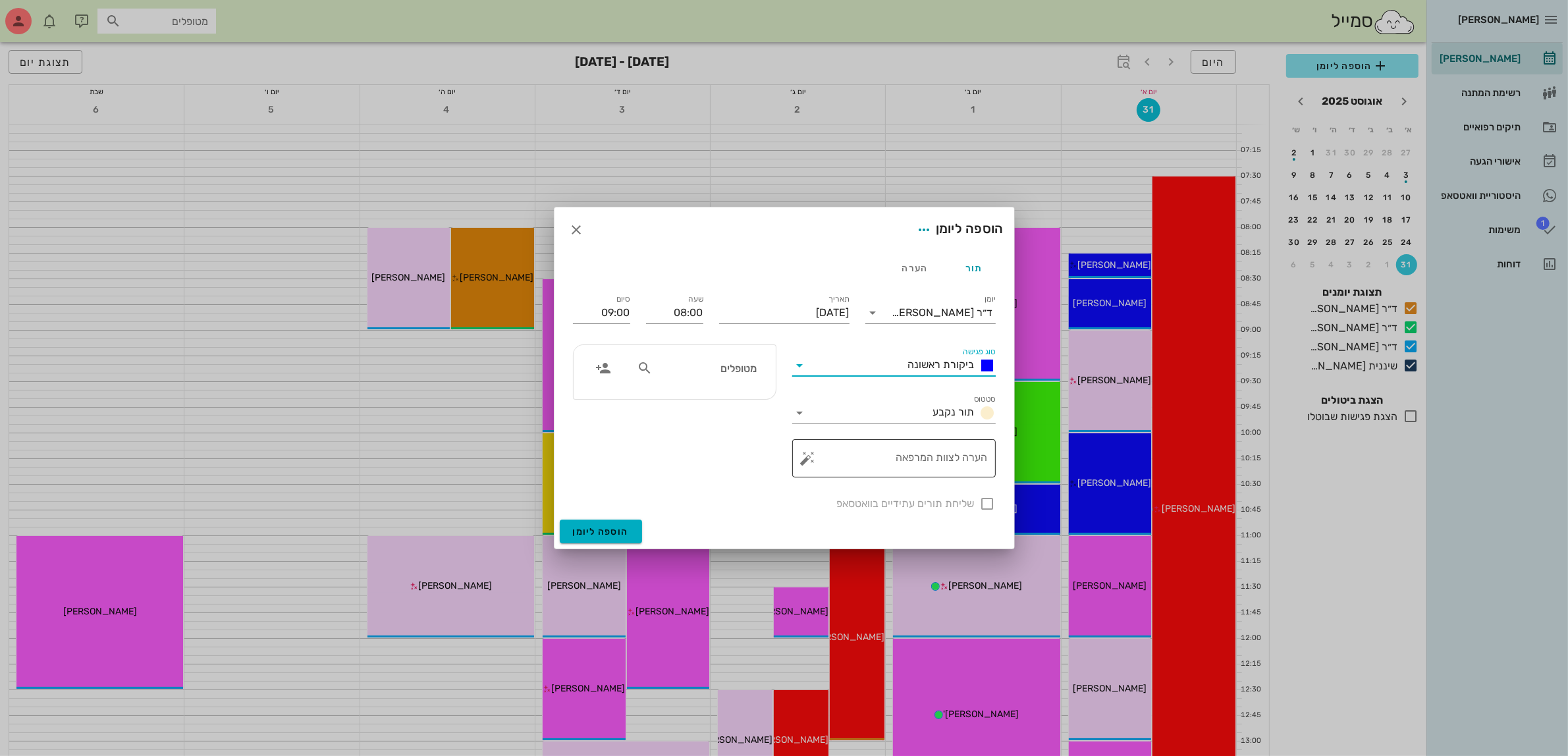
click at [910, 461] on textarea "הערה לצוות המרפאה" at bounding box center [899, 461] width 177 height 31
type textarea "ביקורת לאחר PMMA"
click at [982, 505] on div "שליחת תורים עתידיים בוואטסאפ" at bounding box center [784, 502] width 439 height 34
click at [722, 372] on input "text" at bounding box center [706, 368] width 102 height 17
type input "Y"
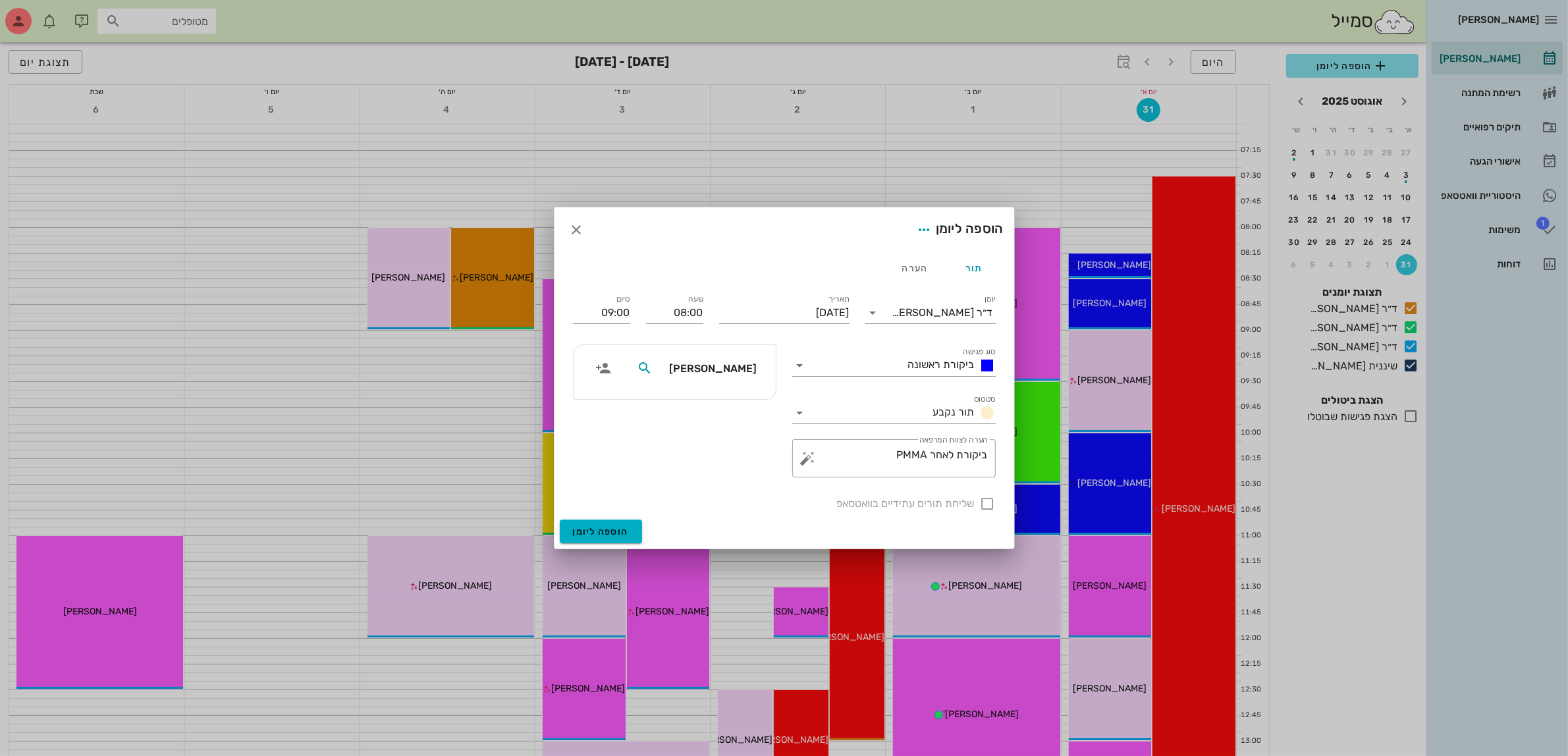
type input "[PERSON_NAME]"
click at [726, 427] on div "[PERSON_NAME] 27265164" at bounding box center [688, 431] width 145 height 10
click at [986, 502] on div at bounding box center [988, 504] width 22 height 22
checkbox input "true"
click at [600, 527] on span "הוספה ליומן" at bounding box center [601, 532] width 56 height 11
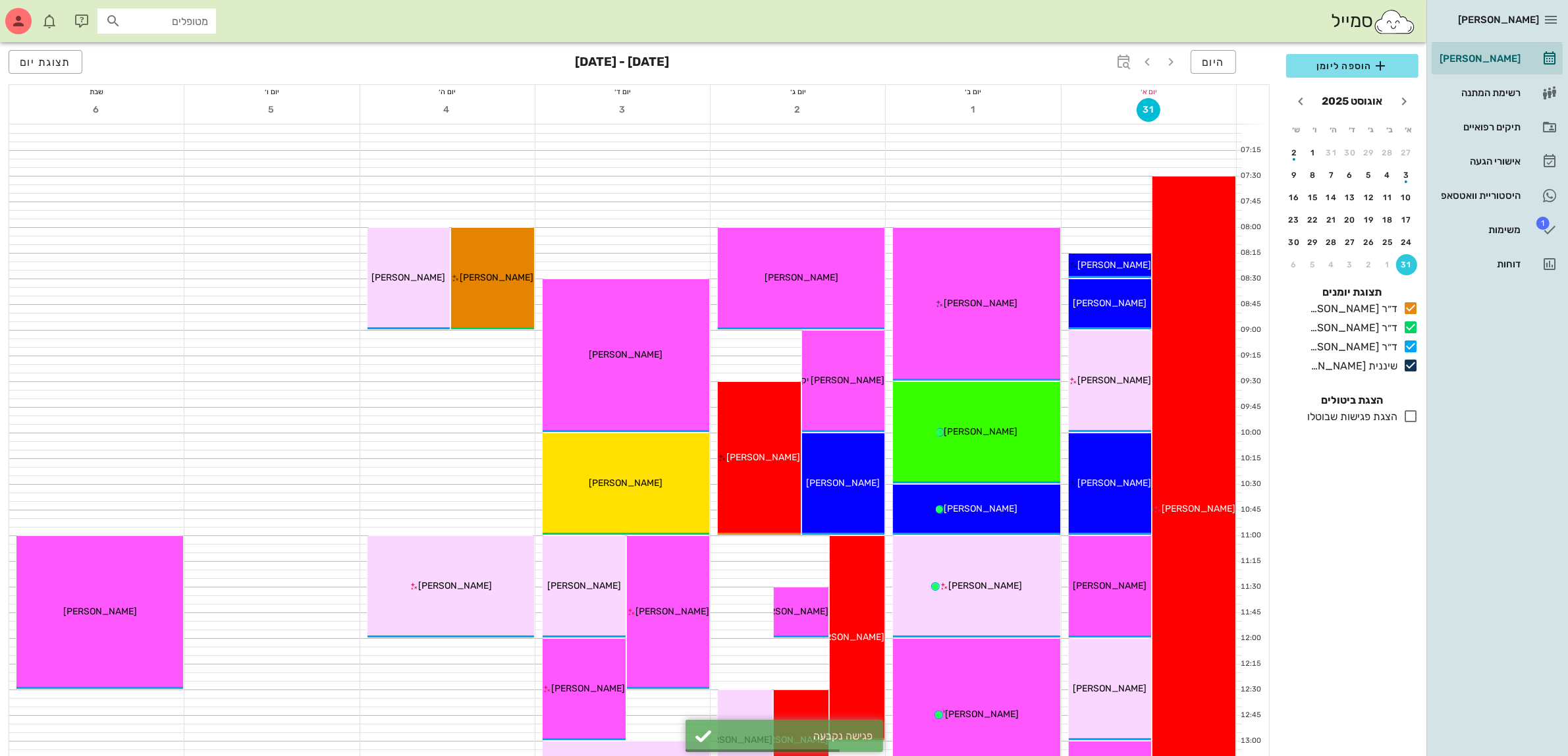
click at [1041, 61] on div "היום [DATE] - [DATE] תצוגת יום" at bounding box center [639, 63] width 1261 height 42
click at [1336, 63] on span "הוספה ליומן" at bounding box center [1352, 65] width 111 height 16
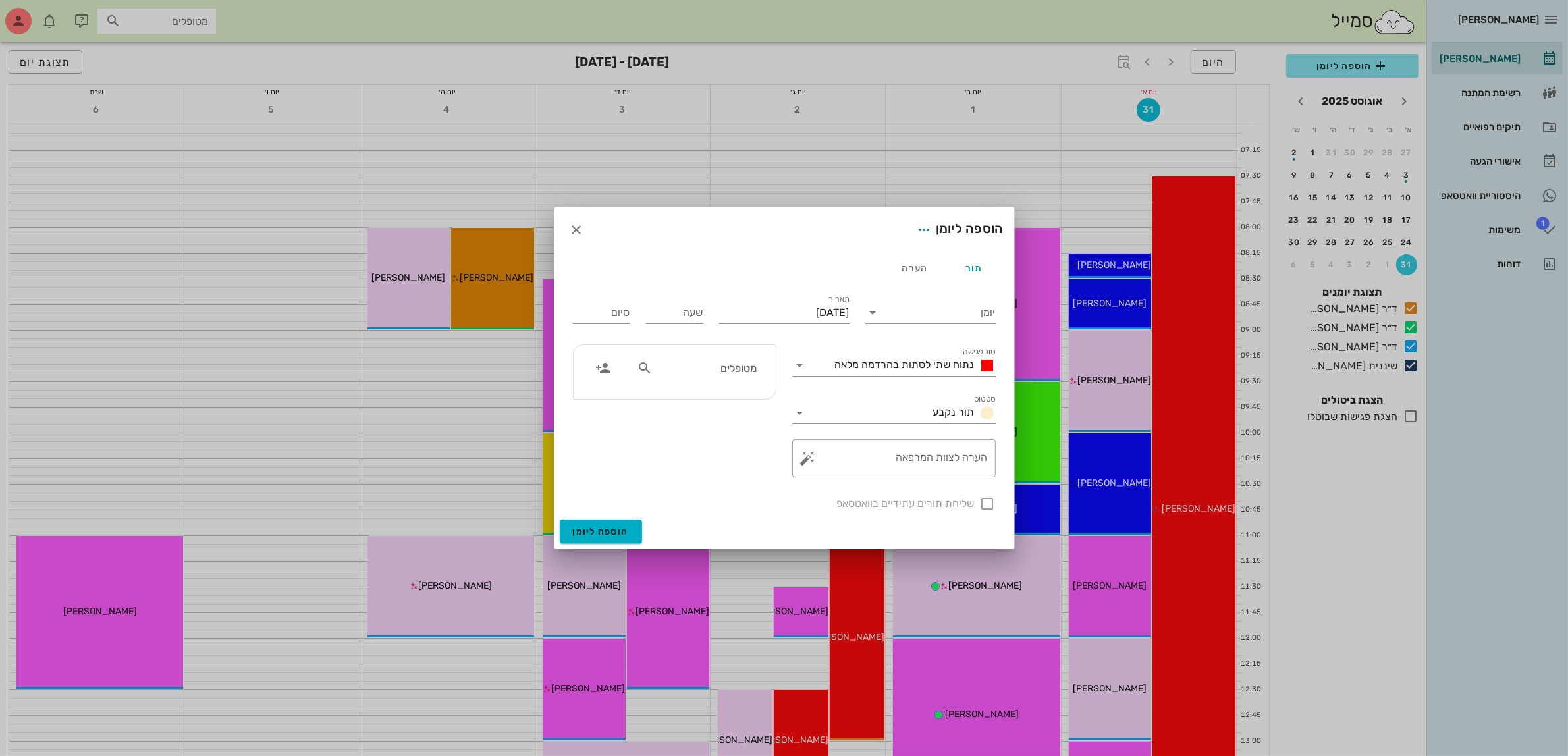
click at [722, 367] on input "מטופלים" at bounding box center [706, 368] width 102 height 17
type input "[PERSON_NAME]"
click at [722, 373] on input "[PERSON_NAME]" at bounding box center [706, 368] width 102 height 17
click at [738, 393] on div "[PERSON_NAME] 027864099" at bounding box center [682, 397] width 145 height 10
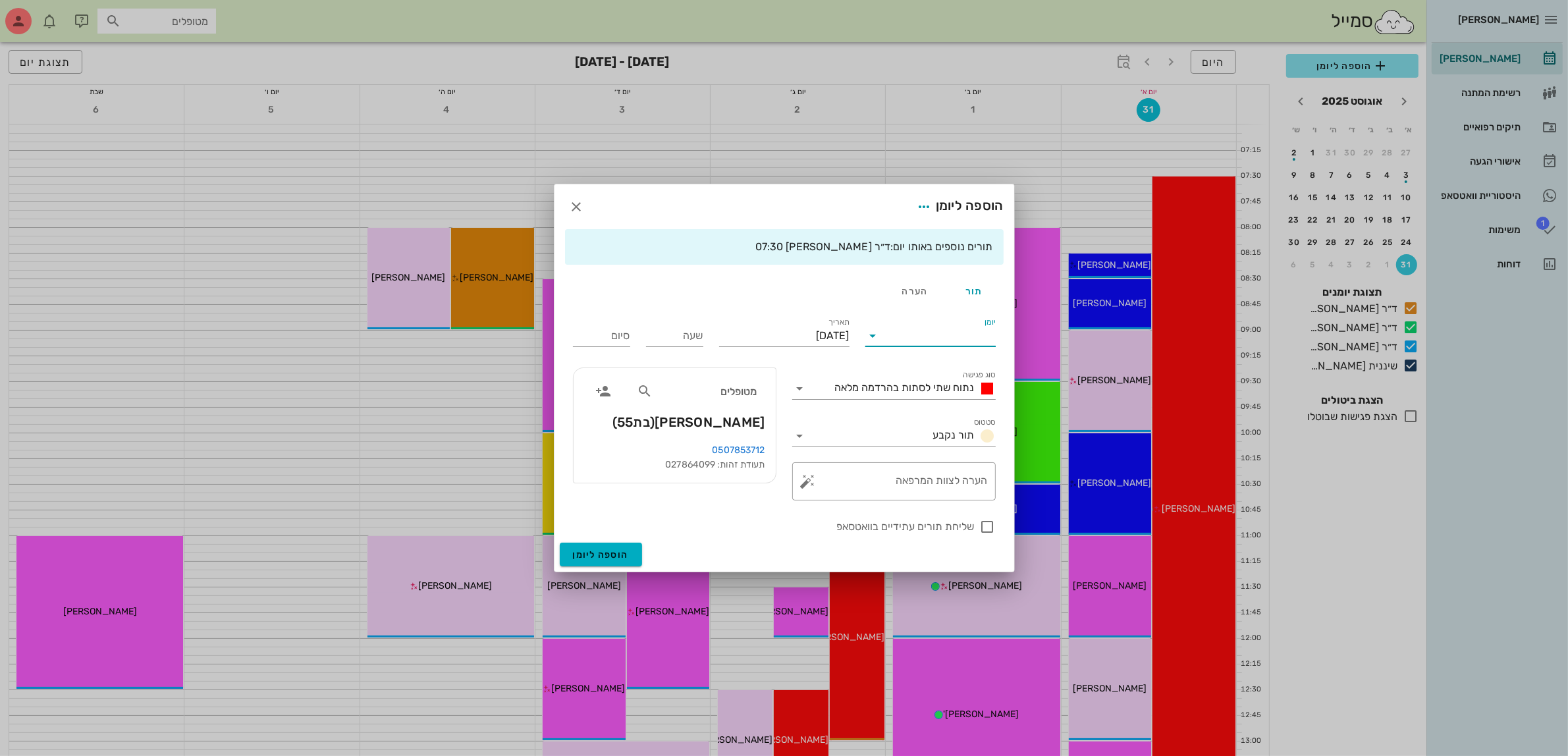
click at [898, 335] on input "יומן" at bounding box center [939, 336] width 112 height 21
click at [920, 406] on div "ד״ר [PERSON_NAME]" at bounding box center [935, 410] width 117 height 13
click at [900, 386] on span "נתוח שתי לסתות בהרדמה מלאה" at bounding box center [905, 387] width 140 height 13
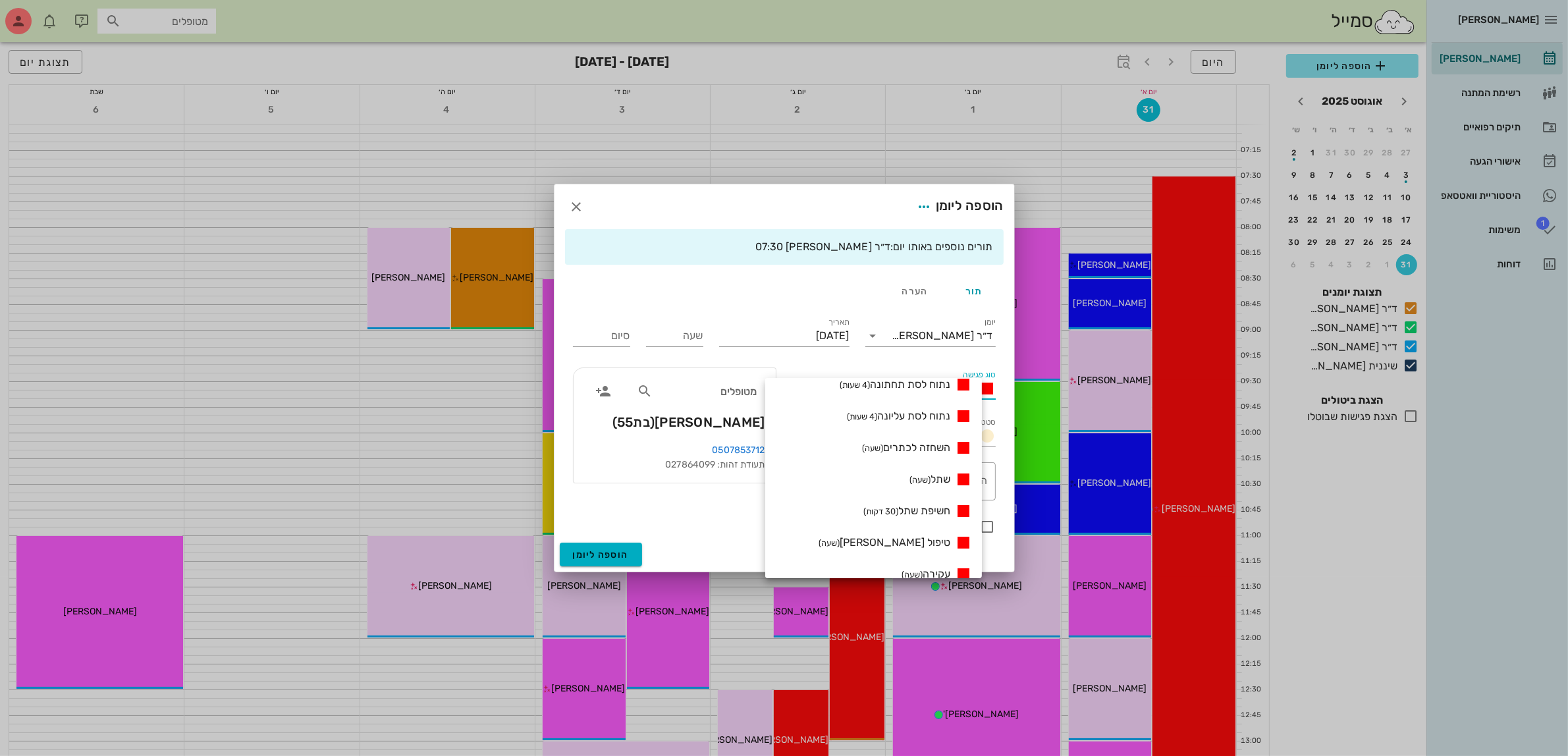
scroll to position [442, 0]
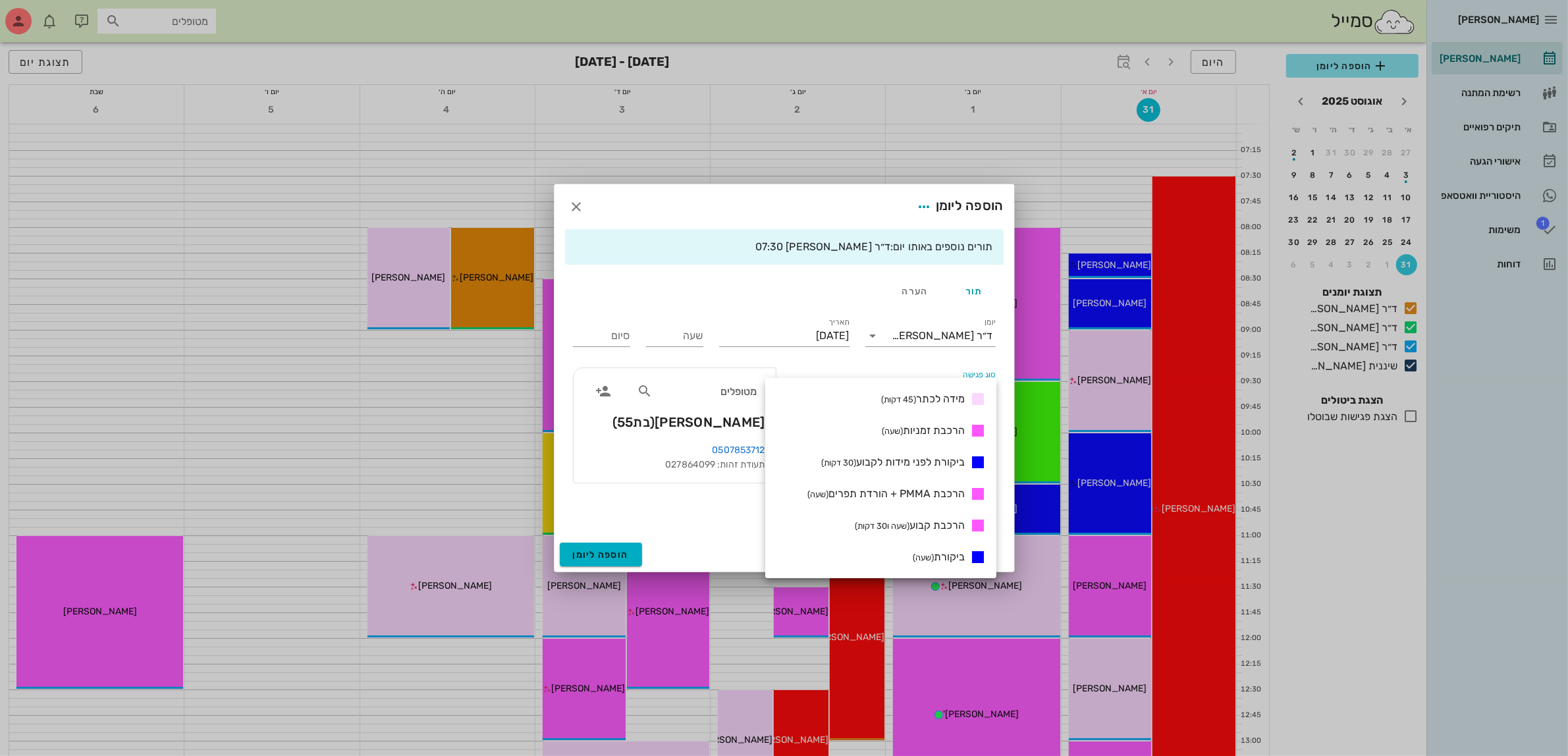
click at [883, 497] on span "הרכבת PMMA + הורדת תפרים (שעה)" at bounding box center [886, 494] width 157 height 13
type input "01:00"
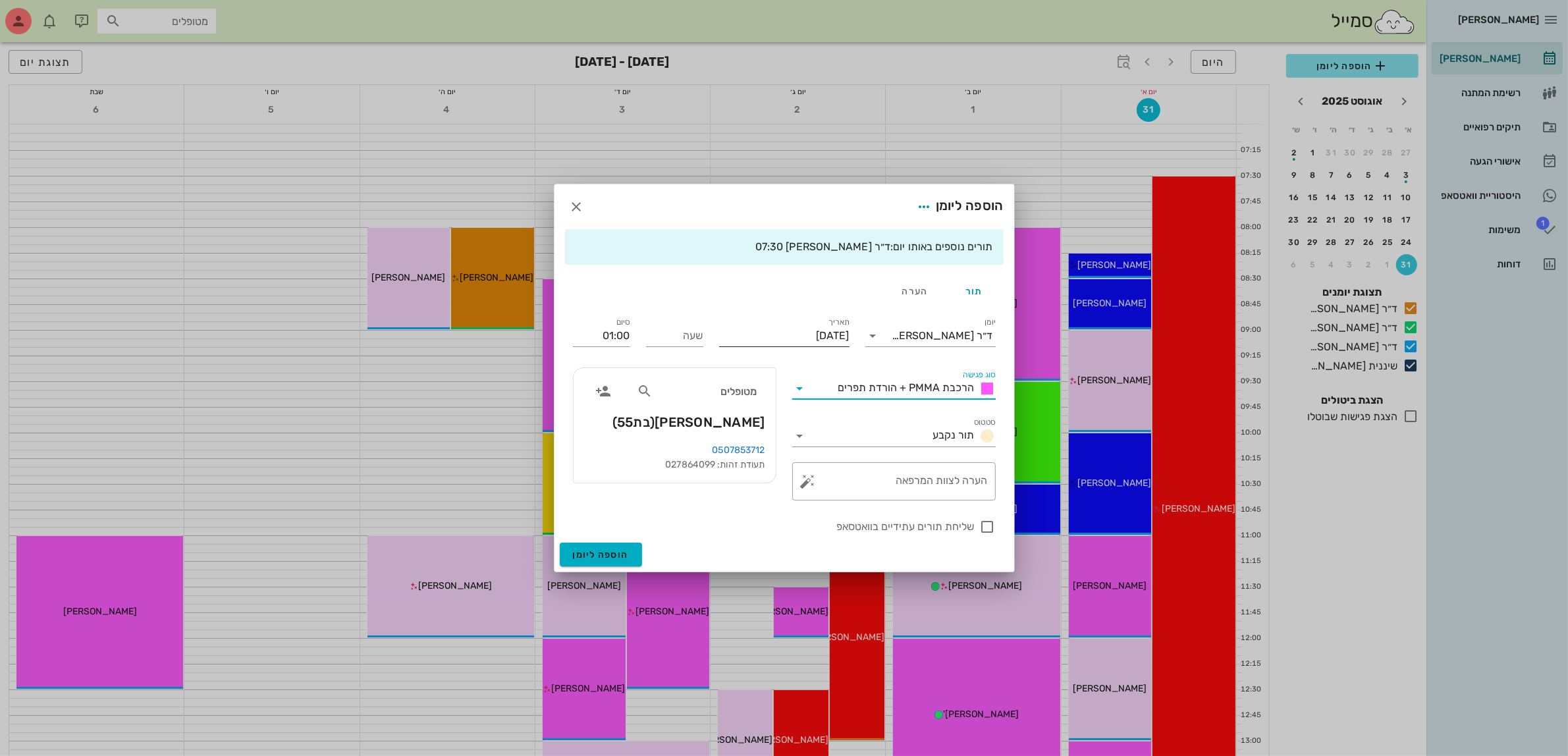
click at [767, 340] on input "[DATE]" at bounding box center [784, 336] width 131 height 21
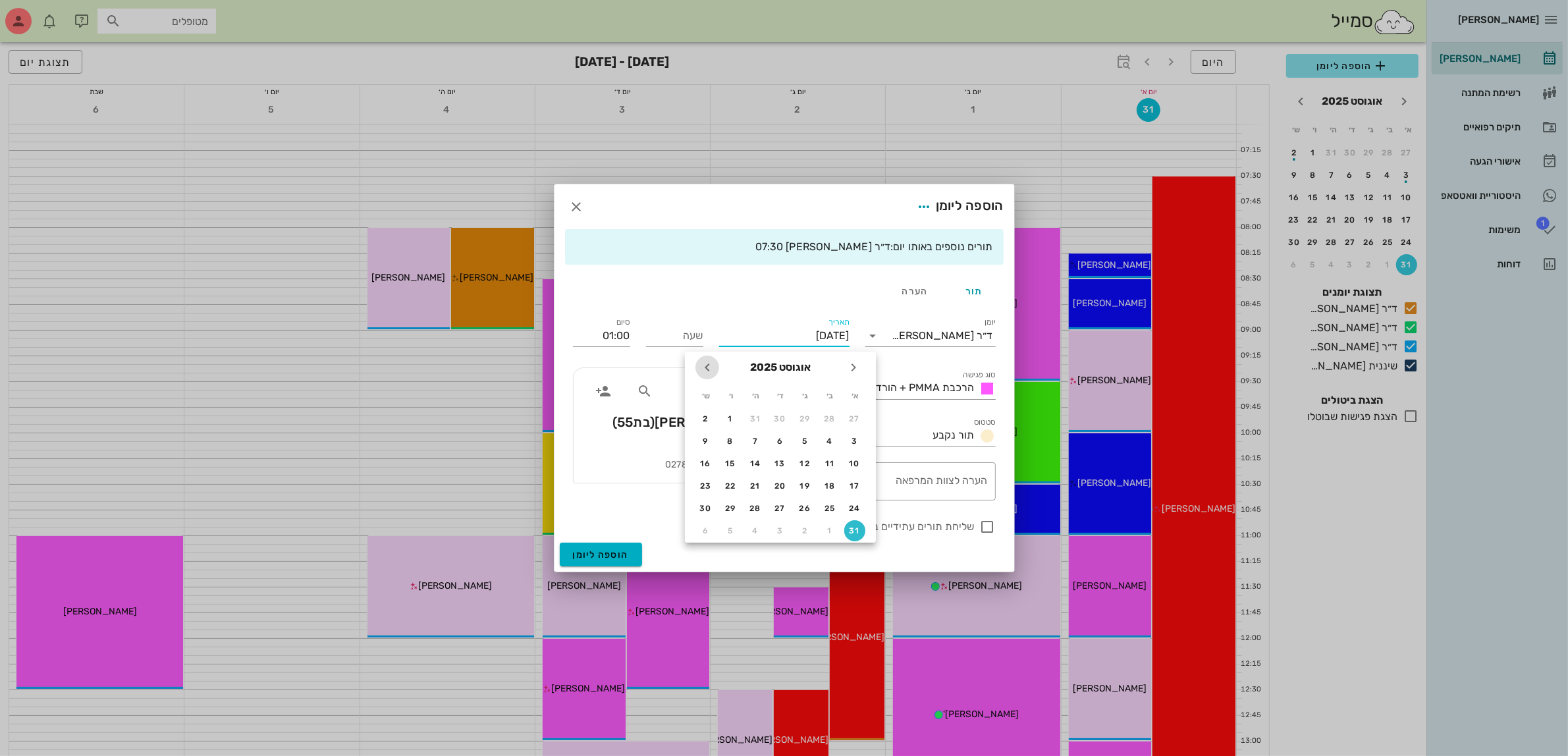
click at [705, 372] on icon "חודש הבא" at bounding box center [707, 367] width 16 height 16
click at [853, 459] on div "14" at bounding box center [855, 463] width 21 height 9
type input "[DATE]"
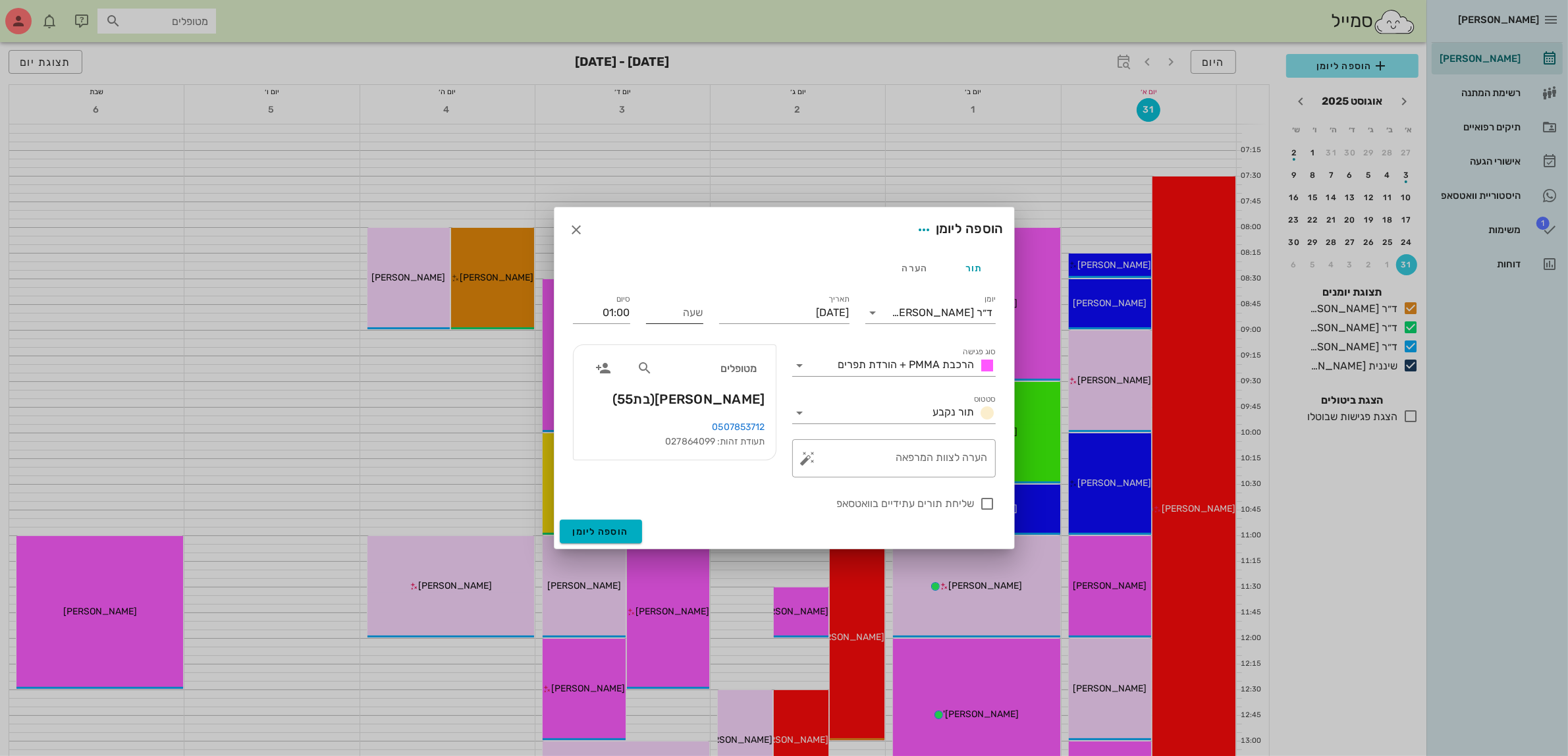
click at [670, 310] on input "שעה" at bounding box center [674, 313] width 57 height 21
click at [620, 301] on label "סיום" at bounding box center [624, 299] width 14 height 10
click at [620, 303] on input "01:00" at bounding box center [601, 313] width 57 height 21
type input "13:00"
click at [604, 436] on div "14:30 (שעה ו30 דקות)" at bounding box center [567, 435] width 80 height 10
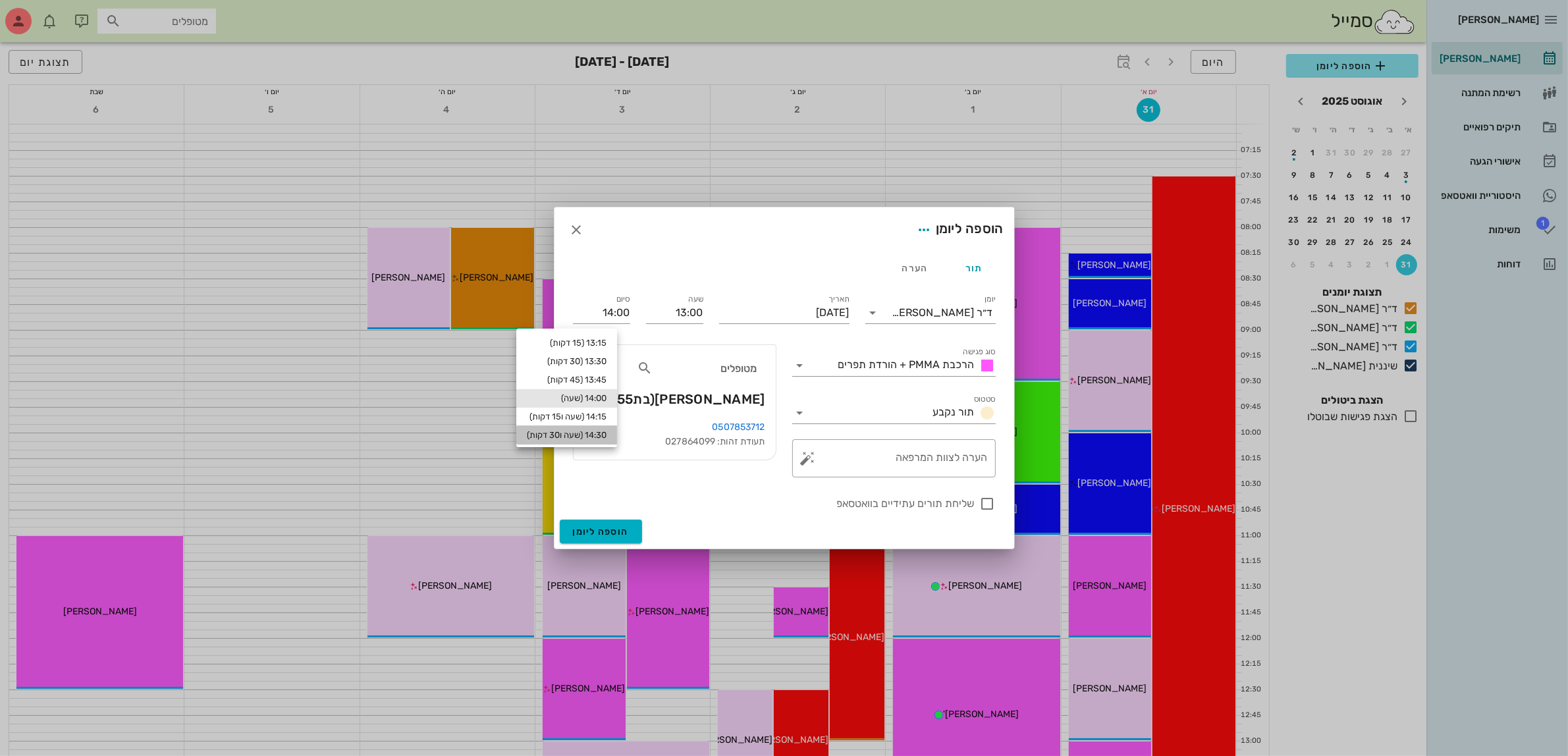
type input "14:30"
click at [983, 506] on div at bounding box center [988, 504] width 22 height 22
checkbox input "true"
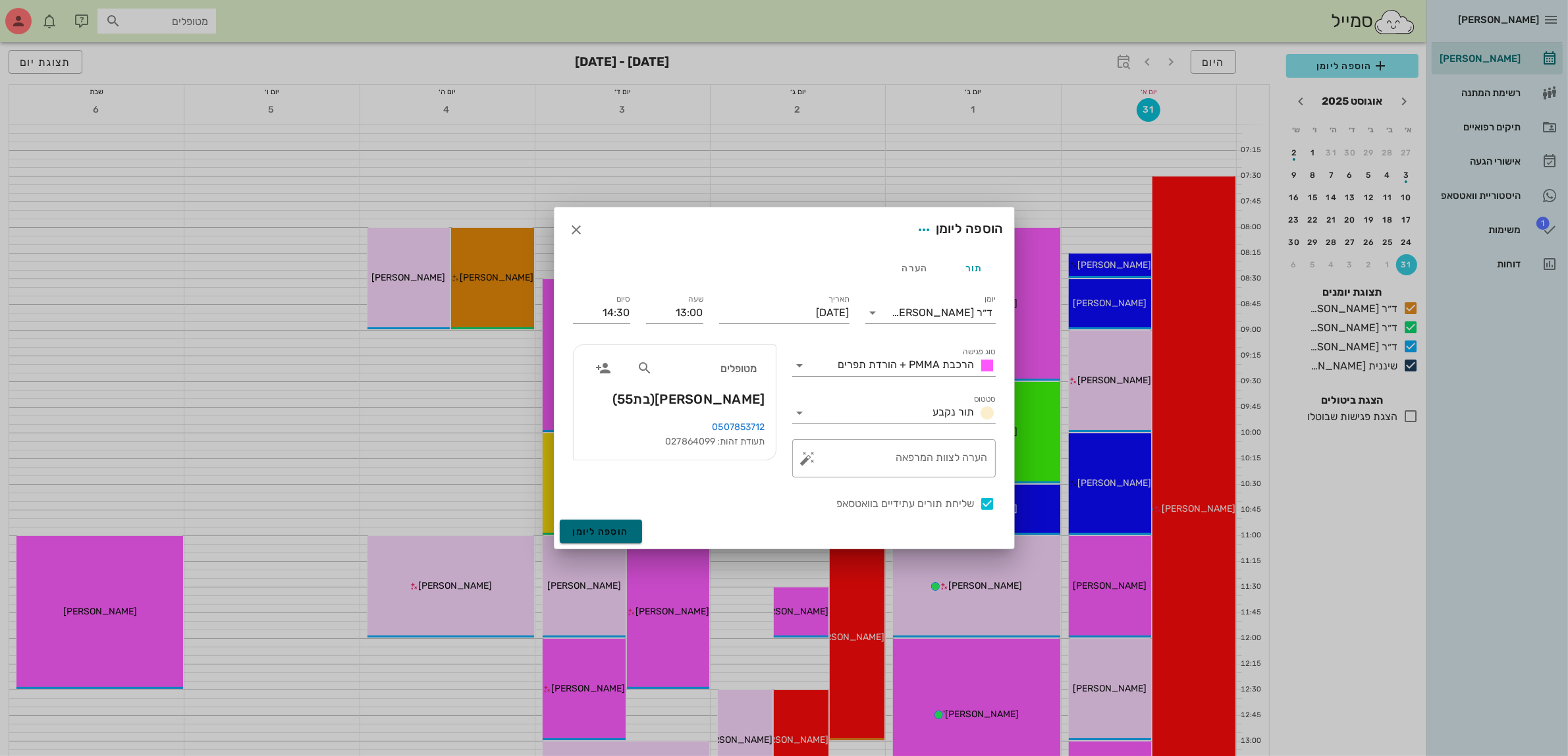
click at [601, 529] on span "הוספה ליומן" at bounding box center [601, 532] width 56 height 11
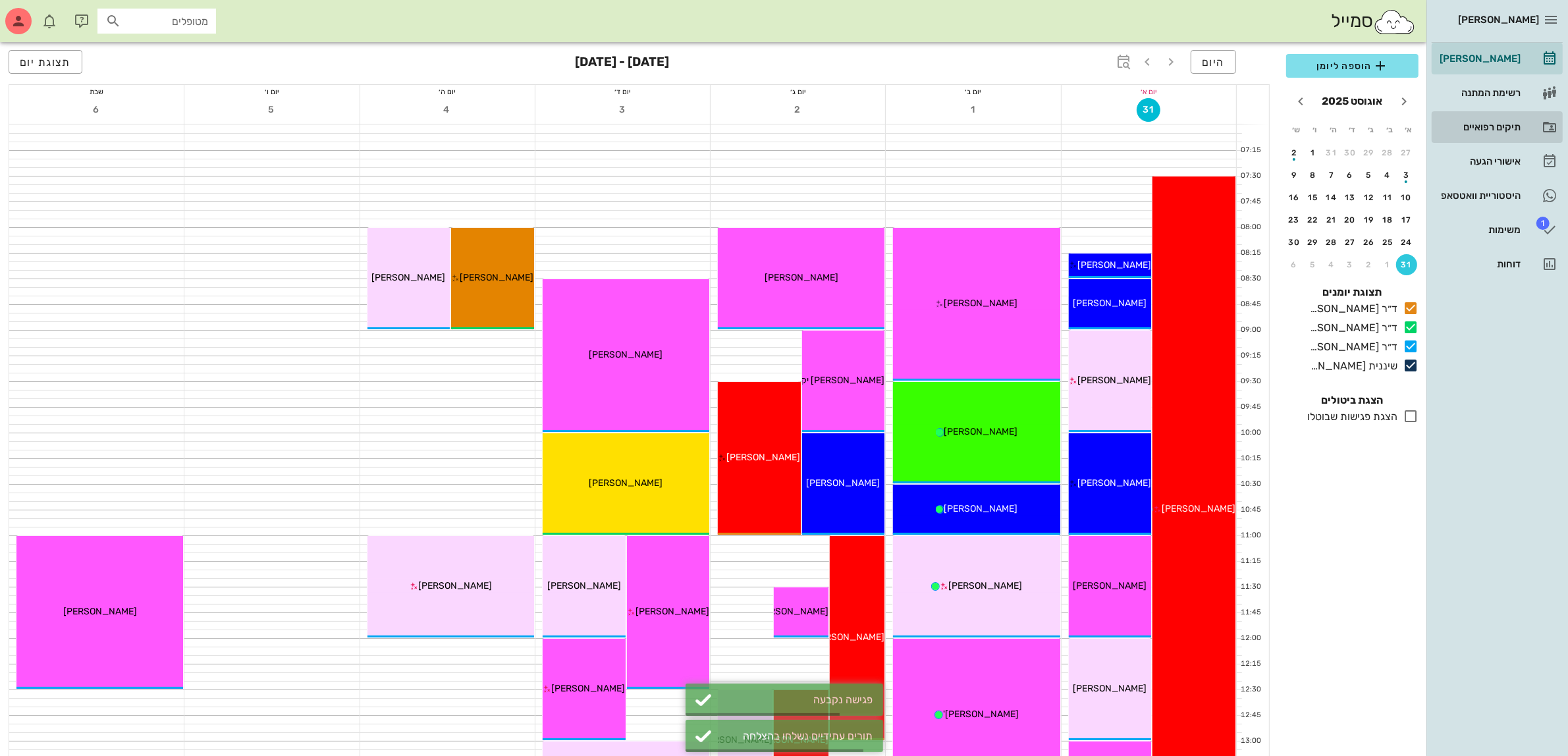
click at [1473, 127] on div "תיקים רפואיים" at bounding box center [1479, 127] width 83 height 10
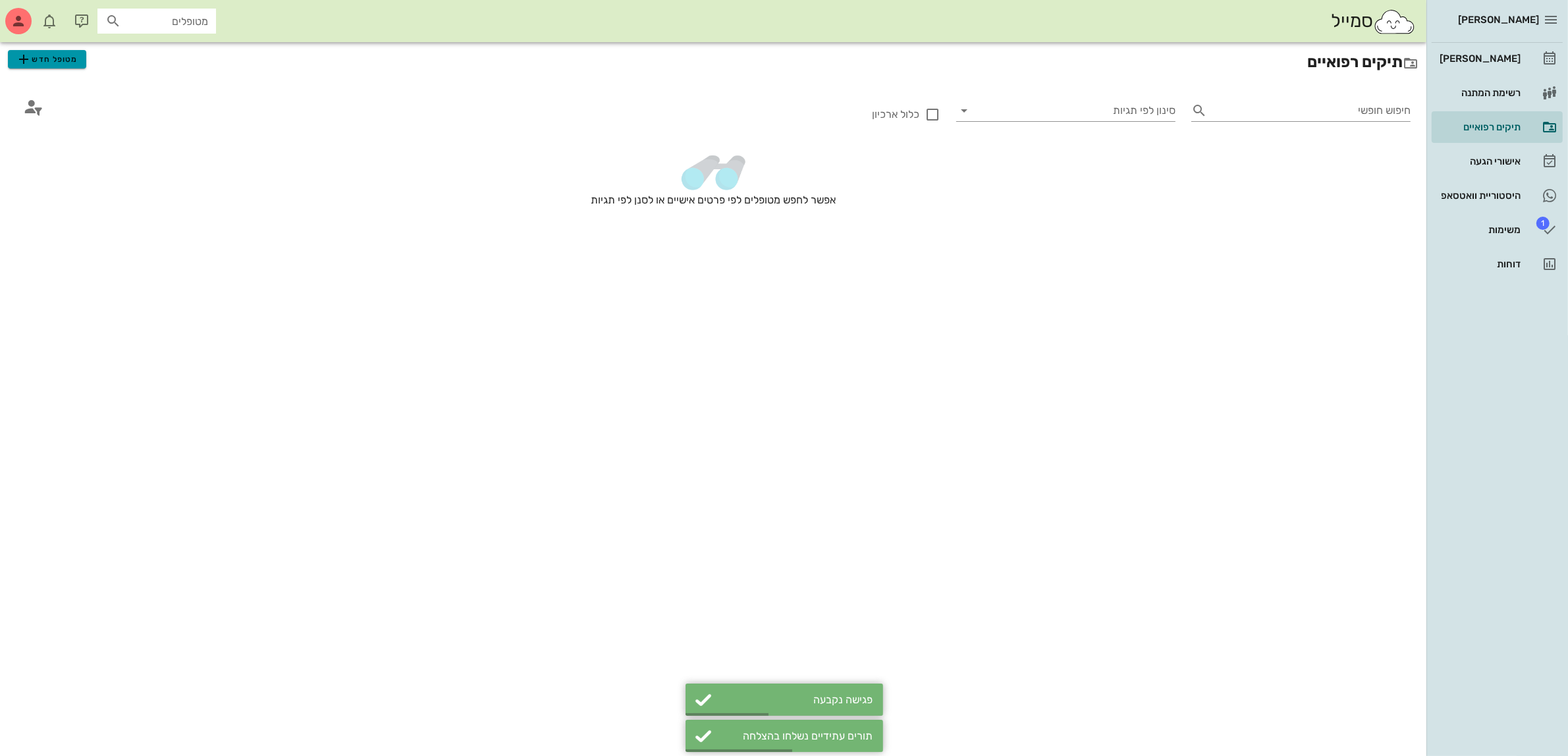
click at [53, 63] on span "מטופל חדש" at bounding box center [47, 59] width 62 height 16
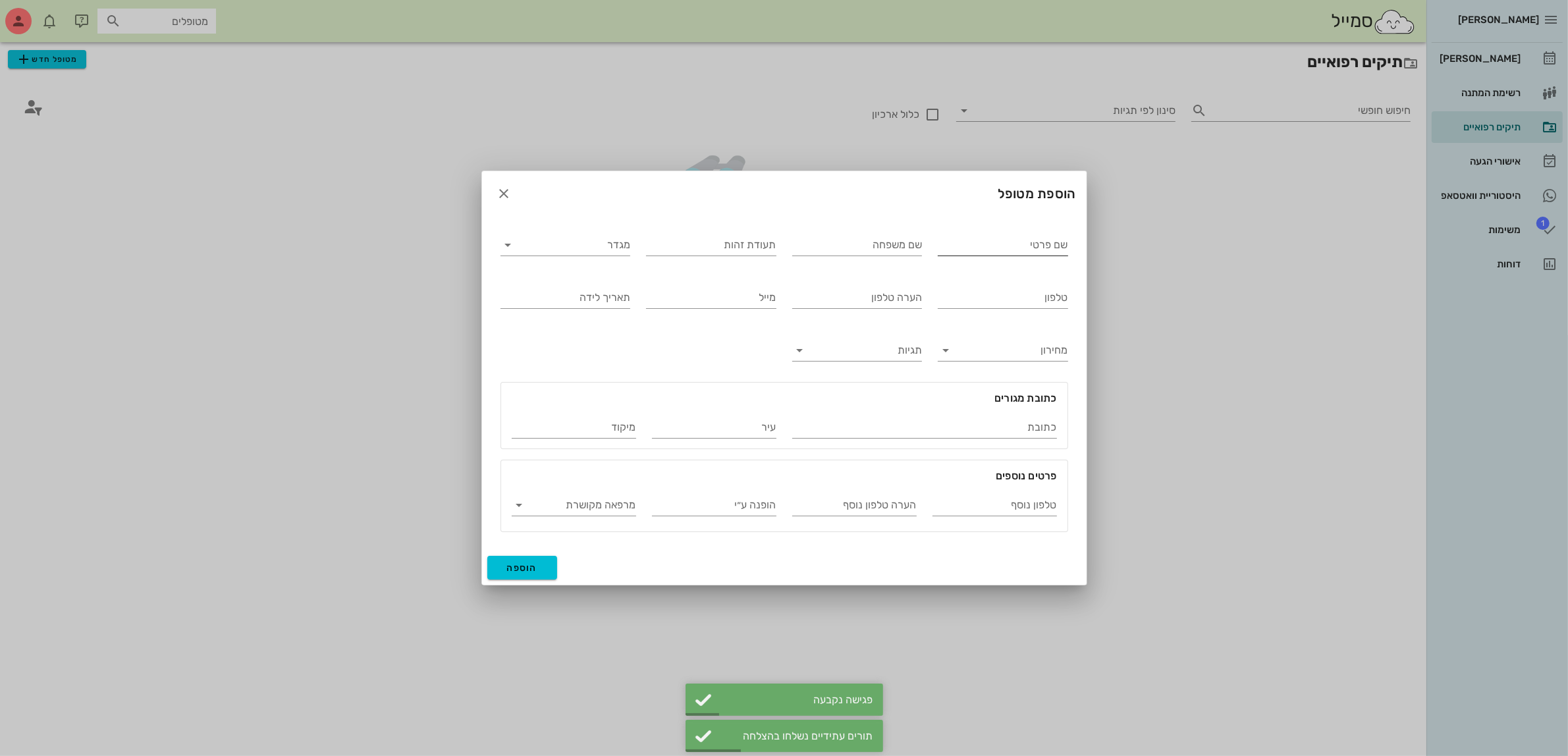
click at [969, 249] on input "שם פרטי" at bounding box center [1003, 245] width 131 height 21
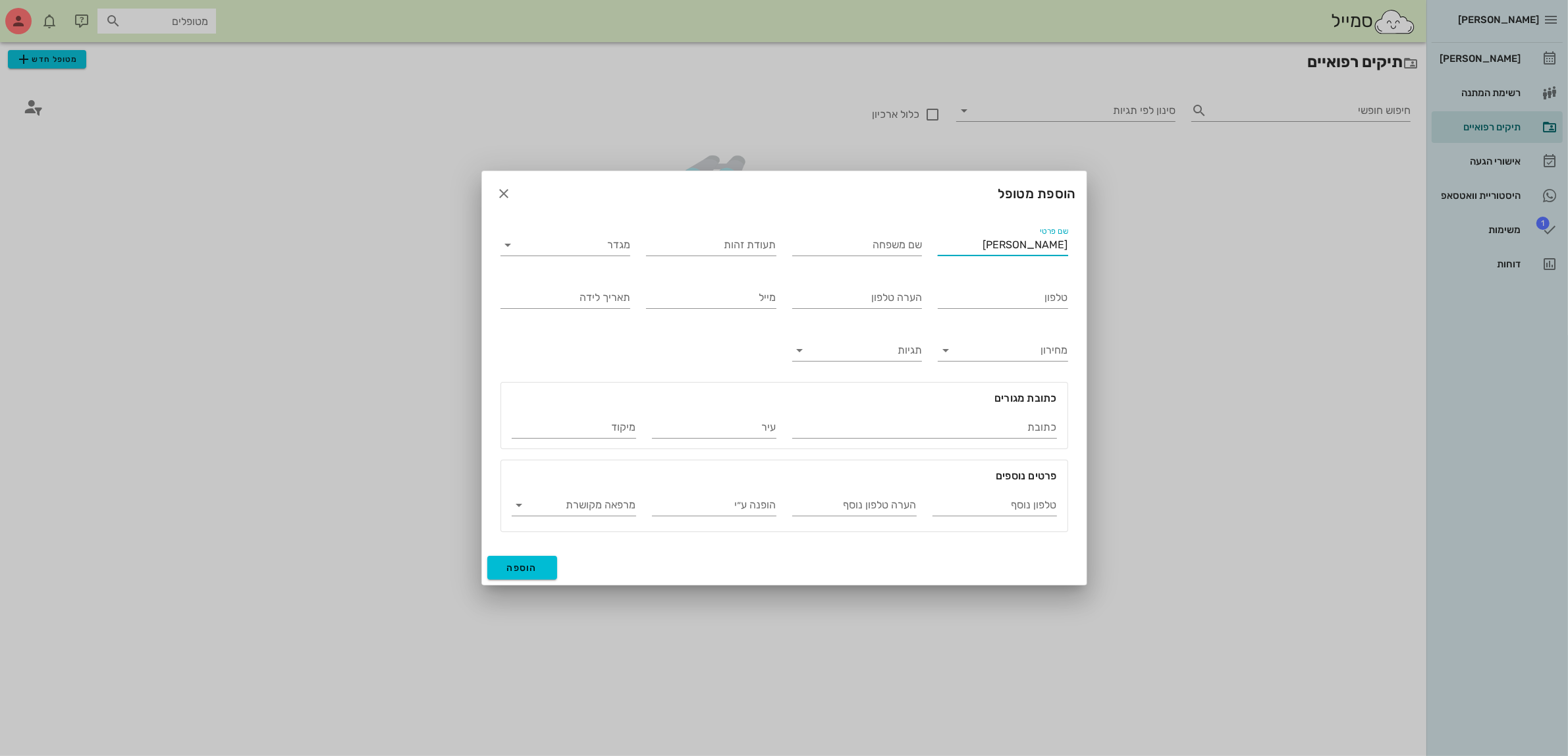
type input "[PERSON_NAME]"
click at [545, 241] on input "מגדר" at bounding box center [576, 245] width 109 height 21
drag, startPoint x: 606, startPoint y: 255, endPoint x: 821, endPoint y: 258, distance: 215.0
click at [606, 255] on div "זכר" at bounding box center [565, 255] width 108 height 13
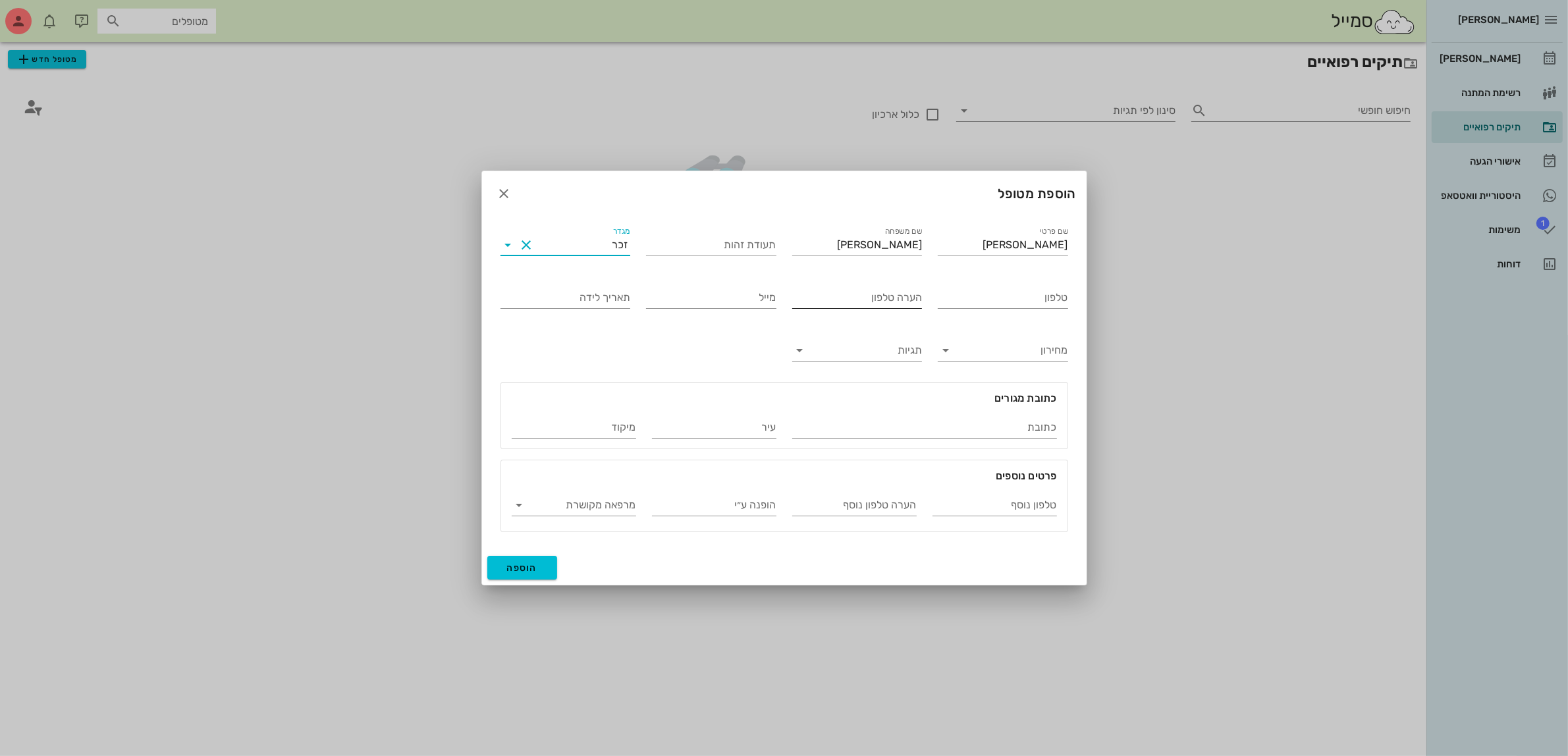
click at [903, 295] on input "הערה טלפון" at bounding box center [857, 298] width 131 height 21
type input "ב"
type input "050"
click at [960, 302] on input "טלפון" at bounding box center [1003, 298] width 131 height 21
drag, startPoint x: 1002, startPoint y: 296, endPoint x: 583, endPoint y: 347, distance: 422.1
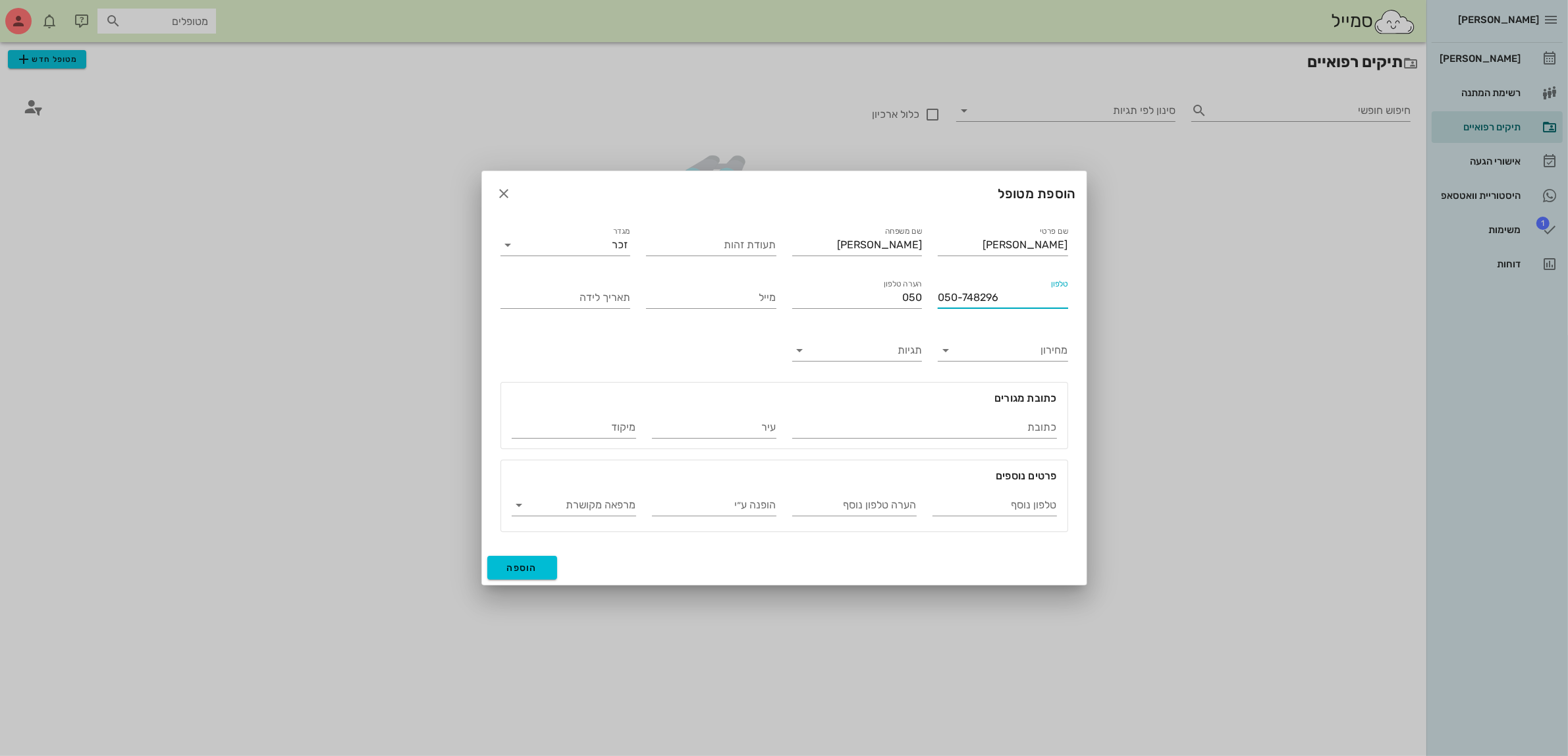
click at [583, 347] on div "שם פרטי [PERSON_NAME] שם משפחה [PERSON_NAME] תעודת זהות מגדר זכר טלפון 050-7482…" at bounding box center [784, 378] width 583 height 324
type input "050-7482976"
click at [528, 567] on span "הוספה" at bounding box center [522, 568] width 31 height 11
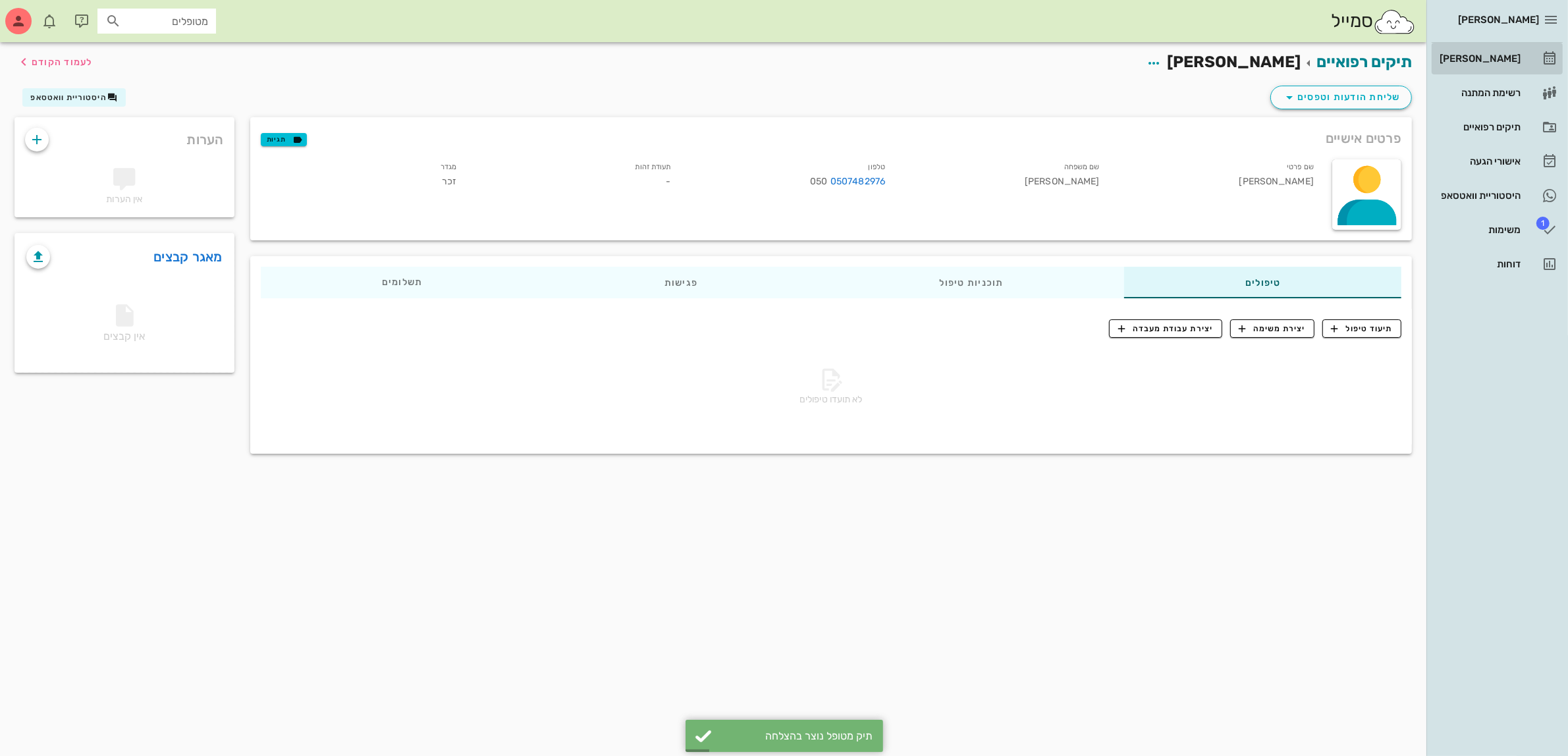
click at [1495, 64] on div "[PERSON_NAME]" at bounding box center [1479, 58] width 83 height 21
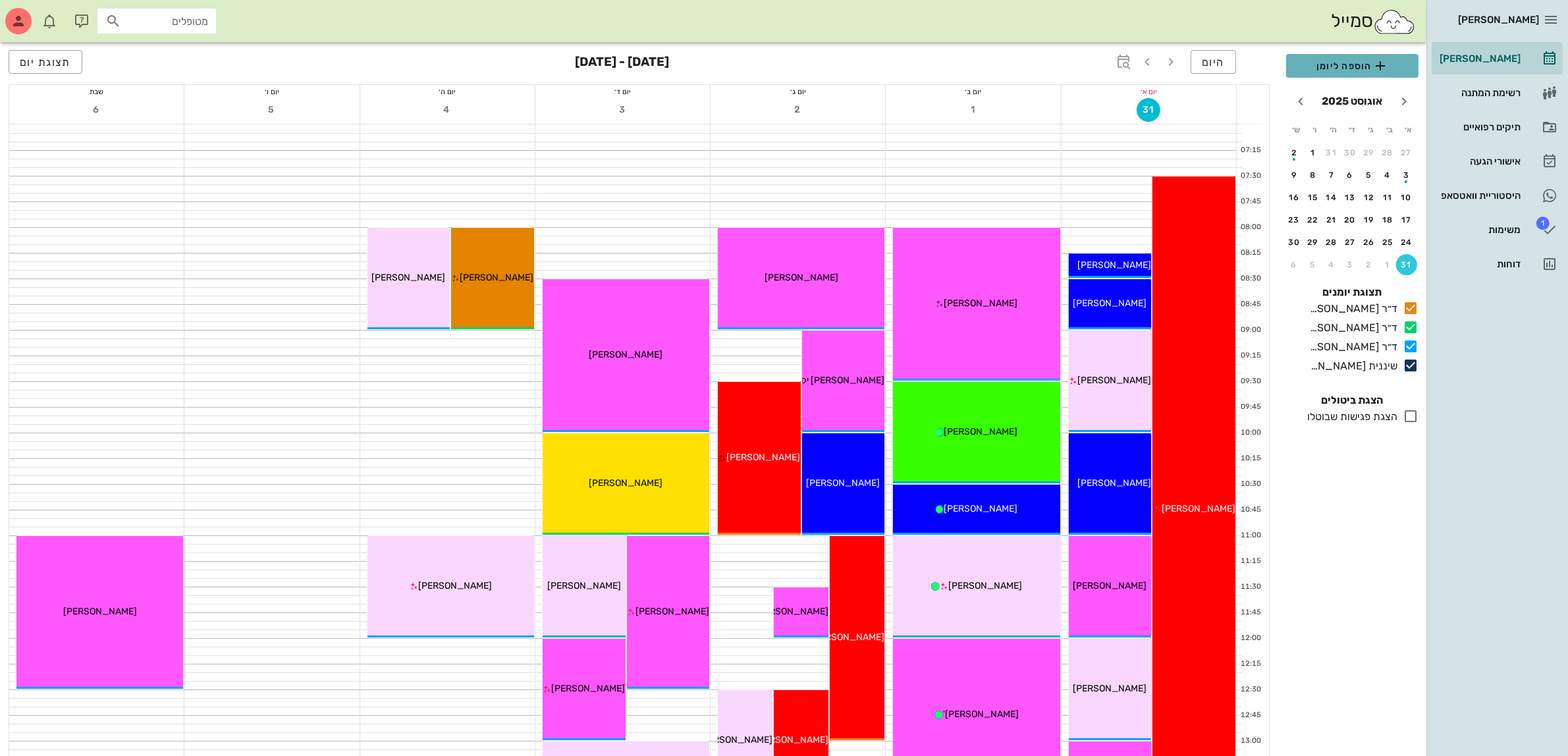
click at [1350, 59] on span "הוספה ליומן" at bounding box center [1352, 65] width 111 height 16
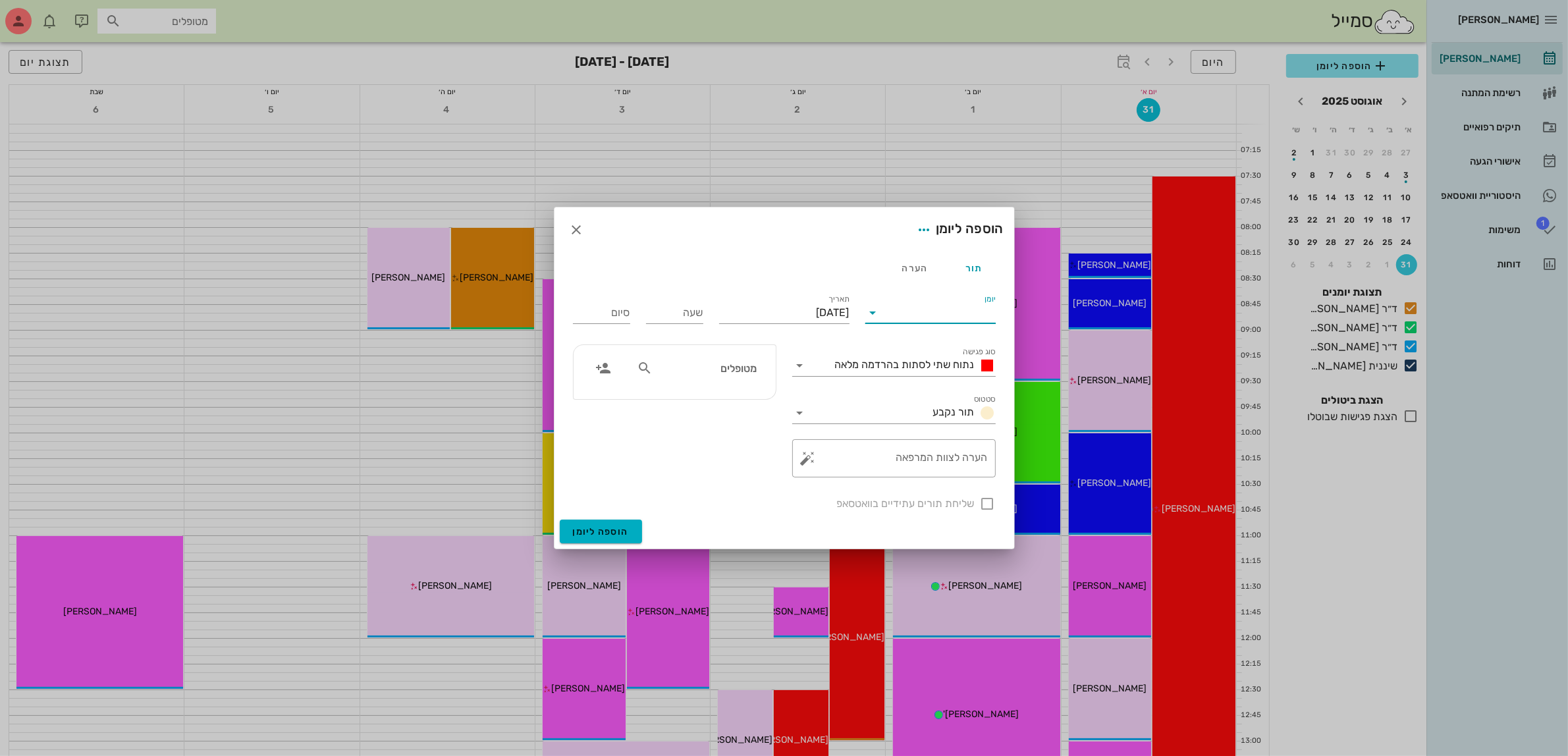
click at [936, 314] on input "יומן" at bounding box center [939, 313] width 112 height 21
click at [942, 383] on div "ד״ר [PERSON_NAME]" at bounding box center [935, 386] width 117 height 13
click at [928, 364] on span "נתוח שתי לסתות בהרדמה מלאה" at bounding box center [905, 364] width 140 height 13
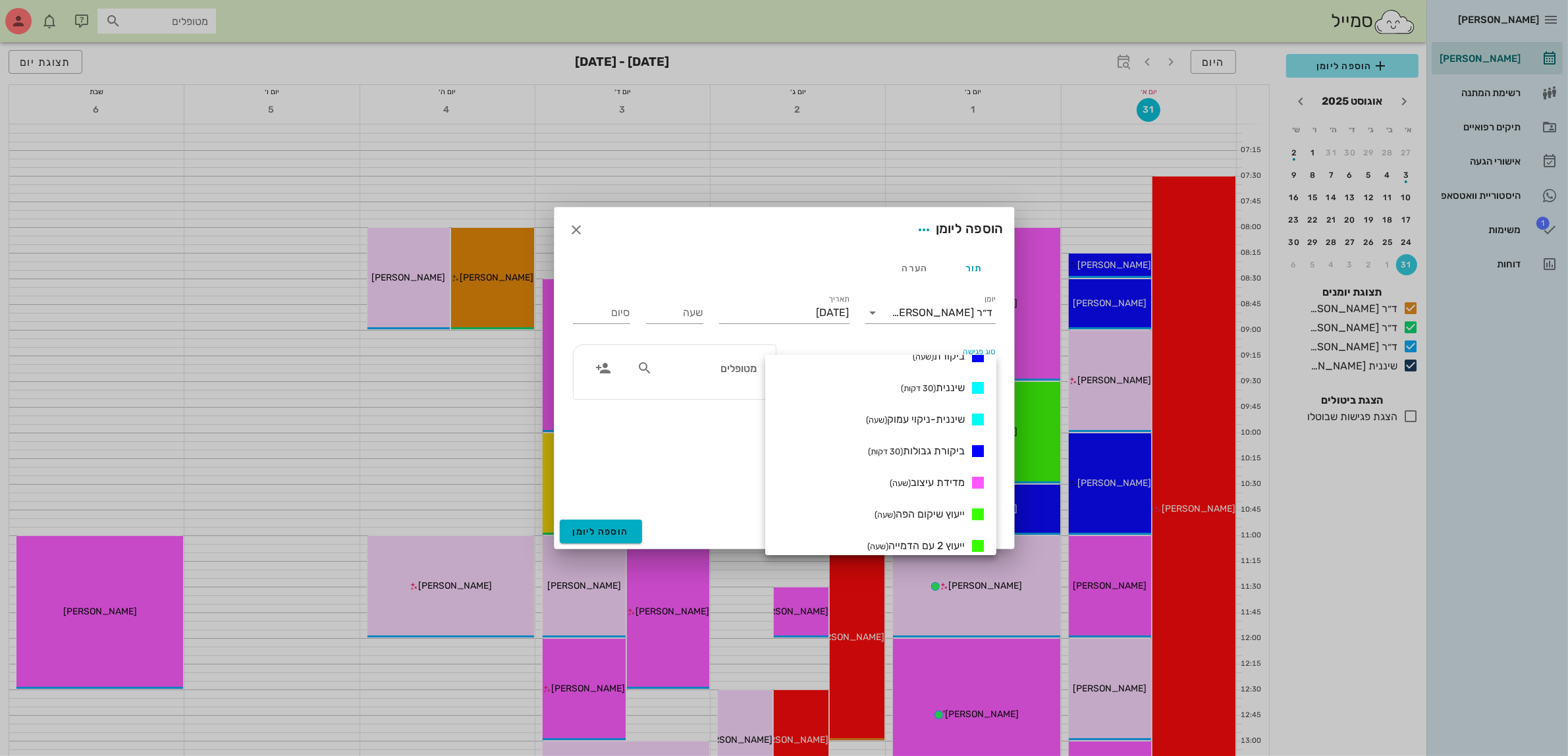
scroll to position [690, 0]
drag, startPoint x: 927, startPoint y: 440, endPoint x: 890, endPoint y: 370, distance: 79.2
click at [926, 440] on span "ייעוץ שיקום הפה (שעה)" at bounding box center [920, 445] width 90 height 13
type input "01:00"
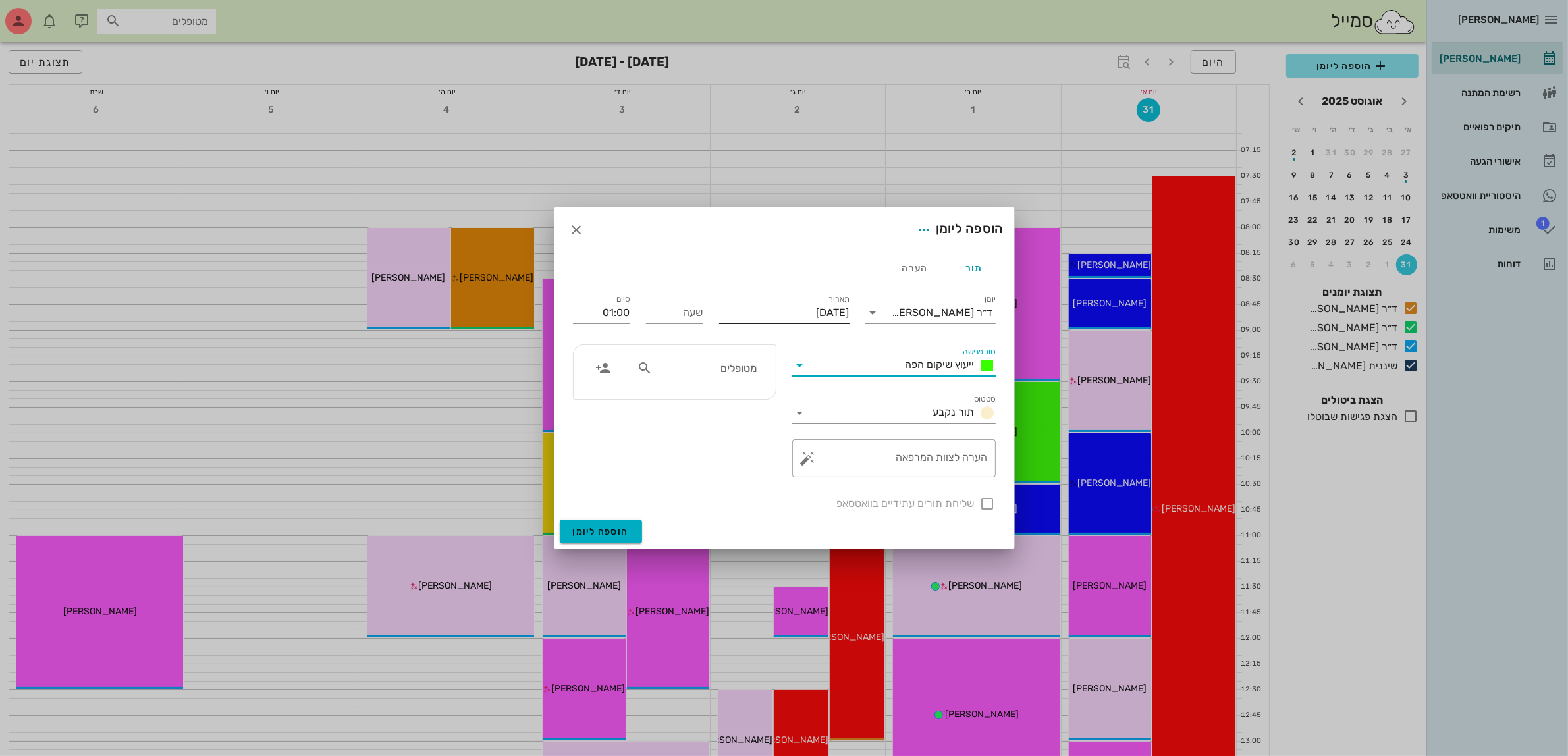
click at [814, 314] on input "[DATE]" at bounding box center [784, 313] width 131 height 21
click at [704, 346] on icon "חודש הבא" at bounding box center [707, 344] width 16 height 16
click at [857, 436] on div "14" at bounding box center [855, 440] width 21 height 9
type input "[DATE]"
click at [667, 313] on input "שעה" at bounding box center [674, 313] width 57 height 21
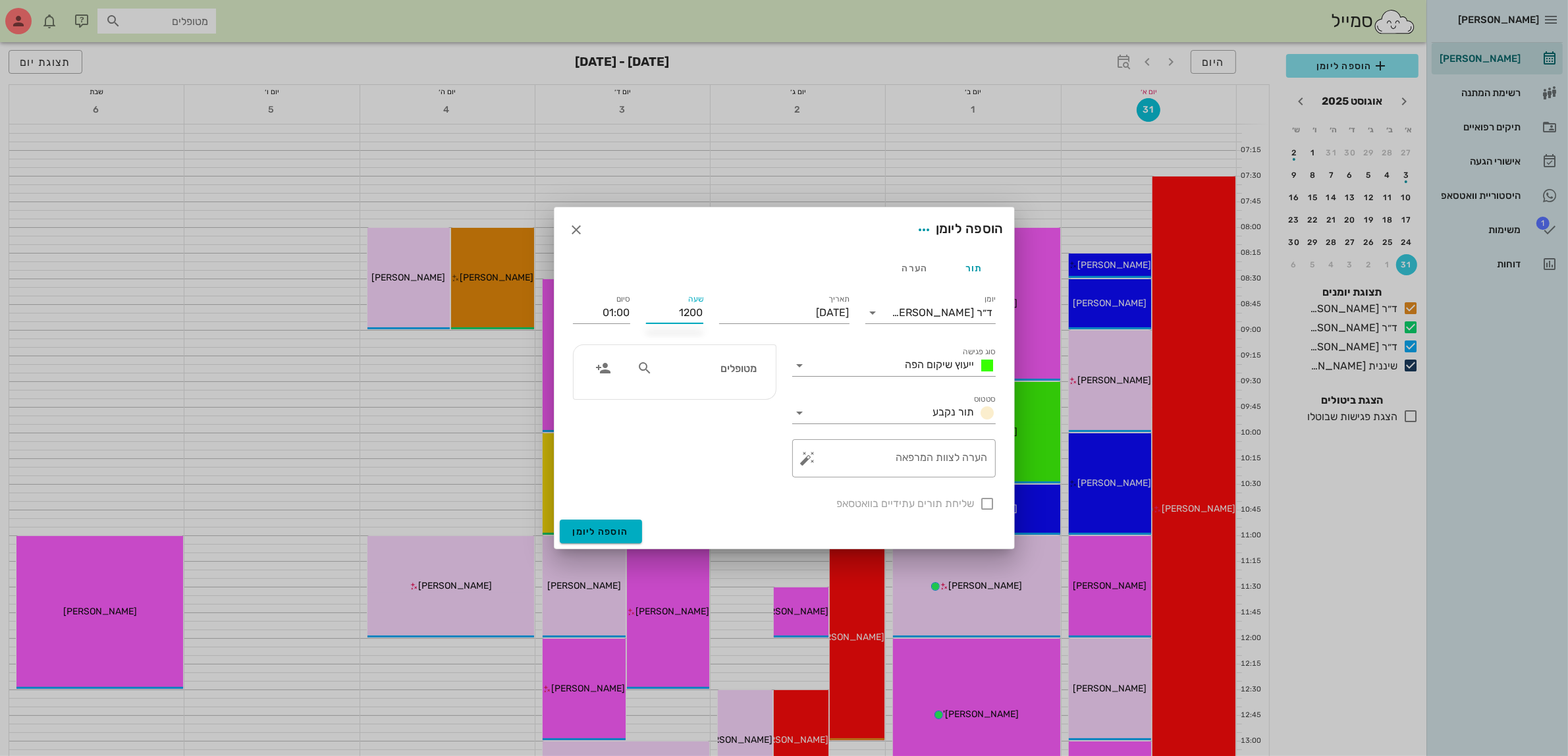
type input "12:00"
type input "13:00"
click at [713, 374] on input "מטופלים" at bounding box center [706, 368] width 102 height 17
type input "יו"
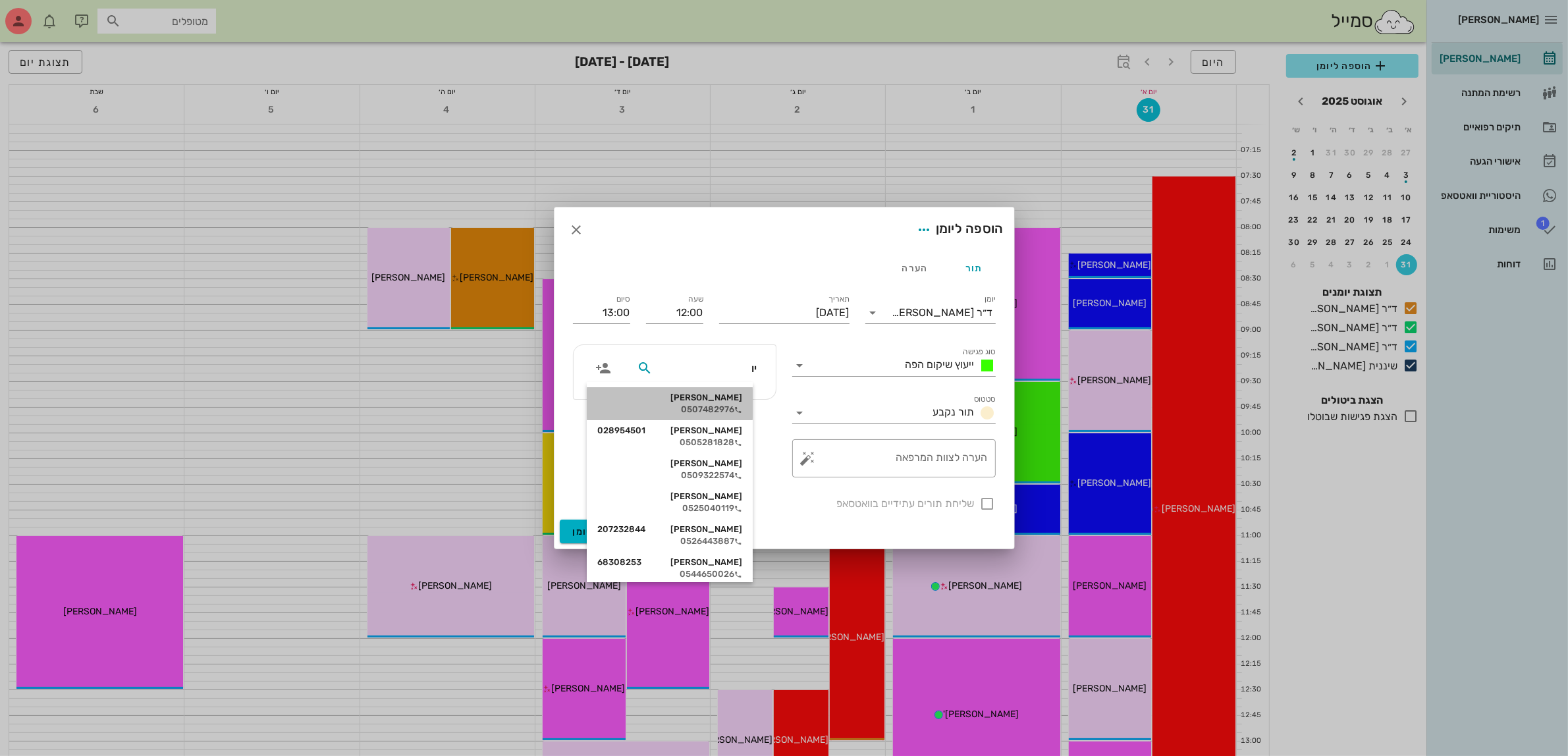
click at [718, 396] on div "[PERSON_NAME]" at bounding box center [670, 397] width 145 height 10
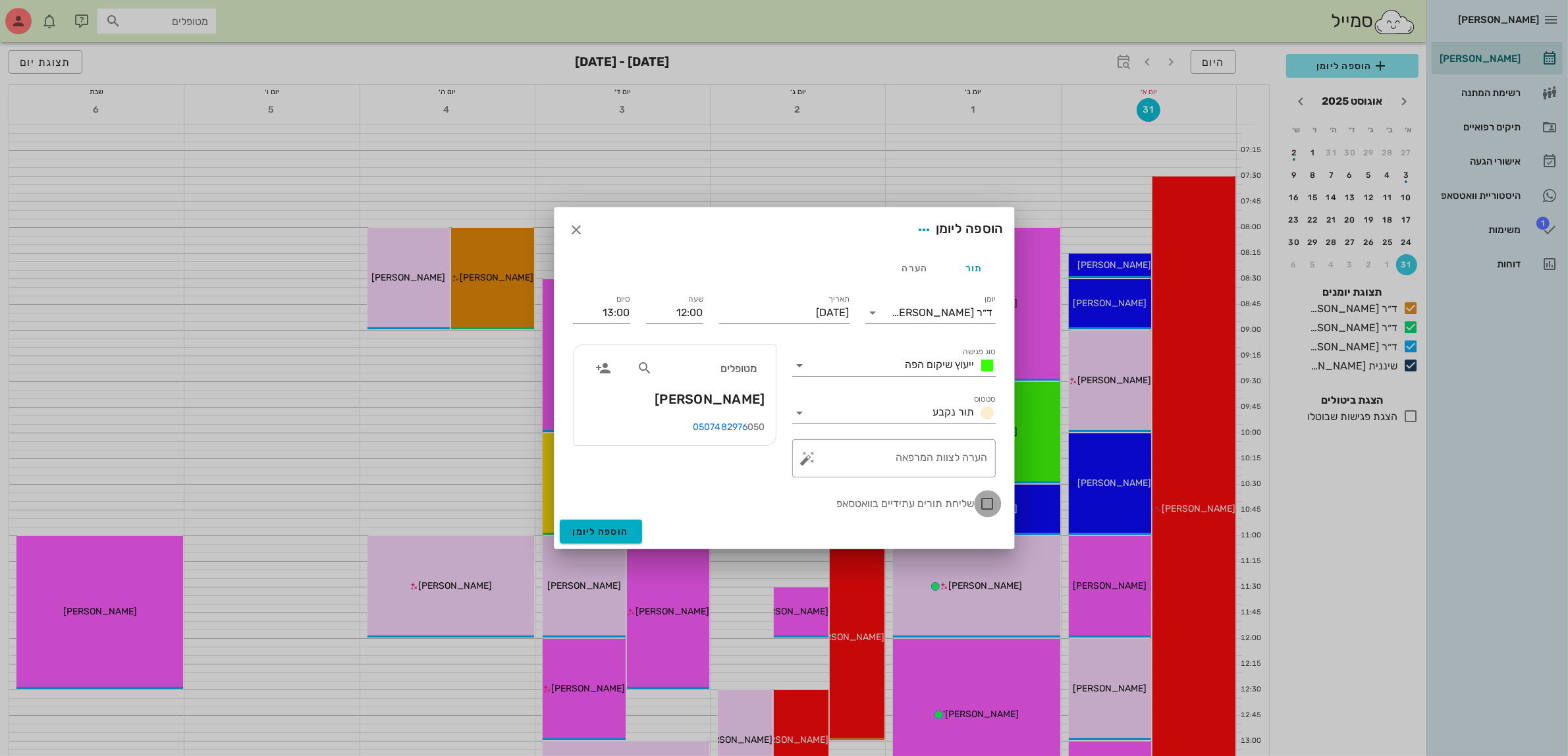
click at [991, 505] on div at bounding box center [988, 504] width 22 height 22
checkbox input "true"
click at [606, 526] on span "הוספה ליומן" at bounding box center [601, 532] width 56 height 11
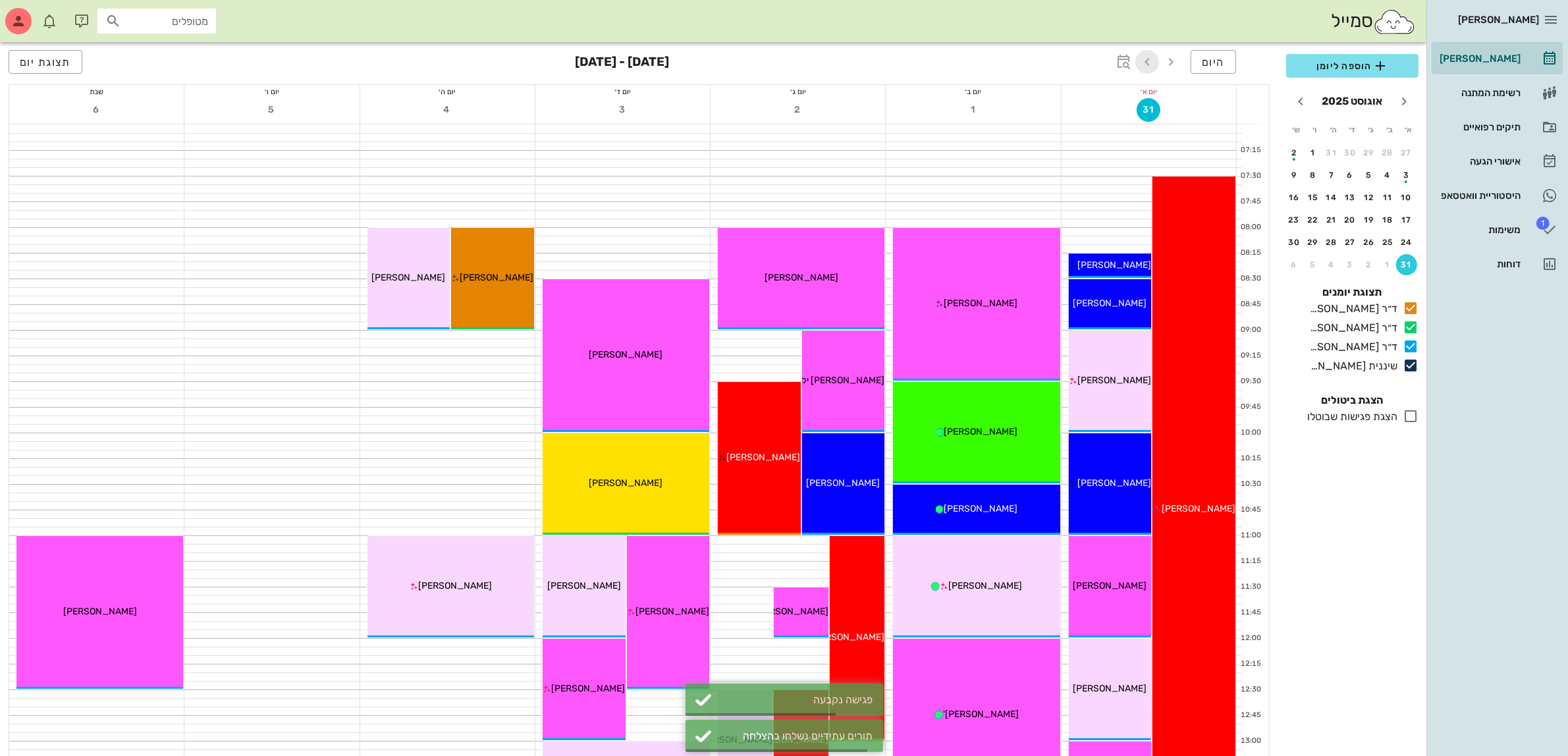
click at [1149, 61] on icon "button" at bounding box center [1147, 62] width 16 height 16
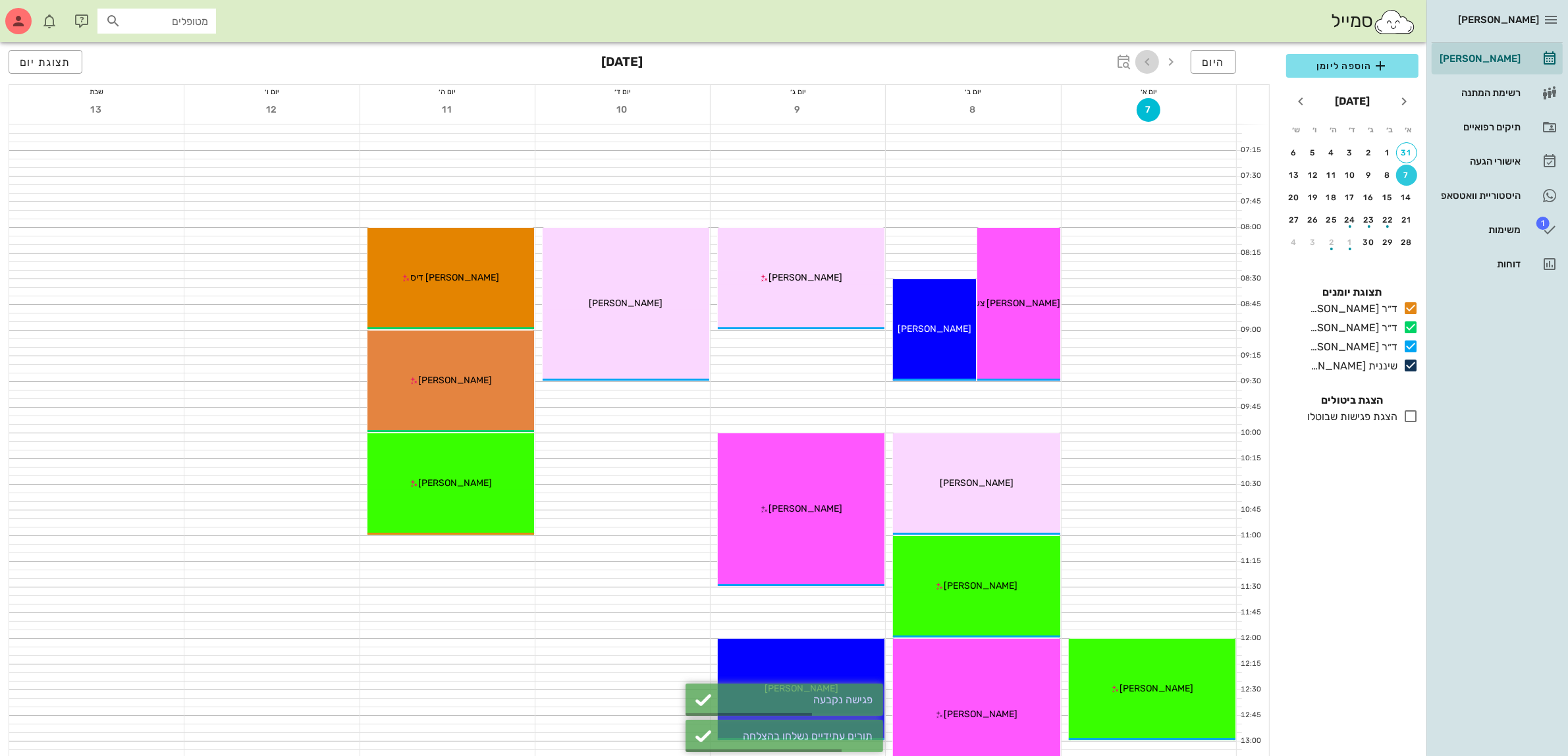
click at [1149, 61] on icon "button" at bounding box center [1147, 62] width 16 height 16
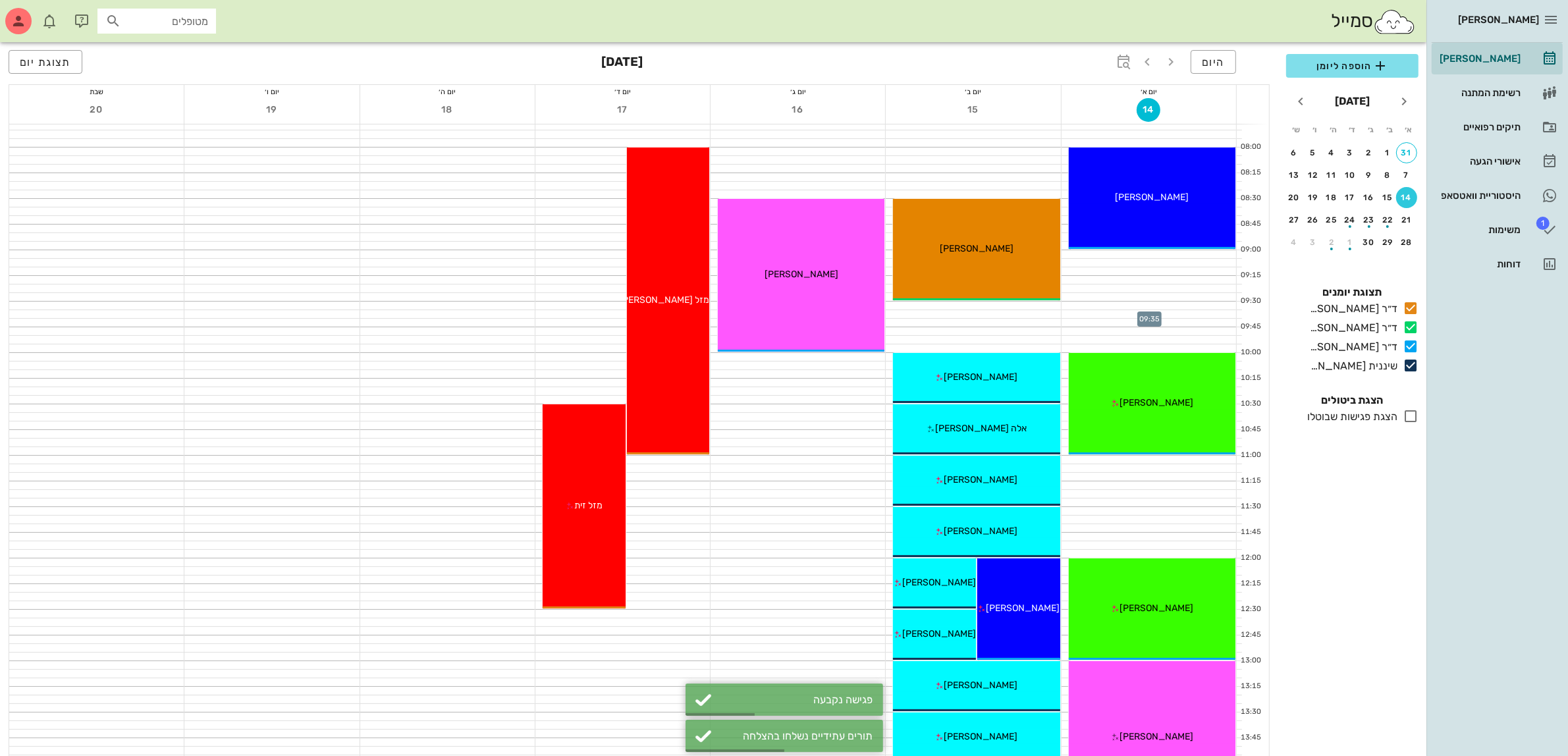
scroll to position [247, 0]
